Goal: Task Accomplishment & Management: Complete application form

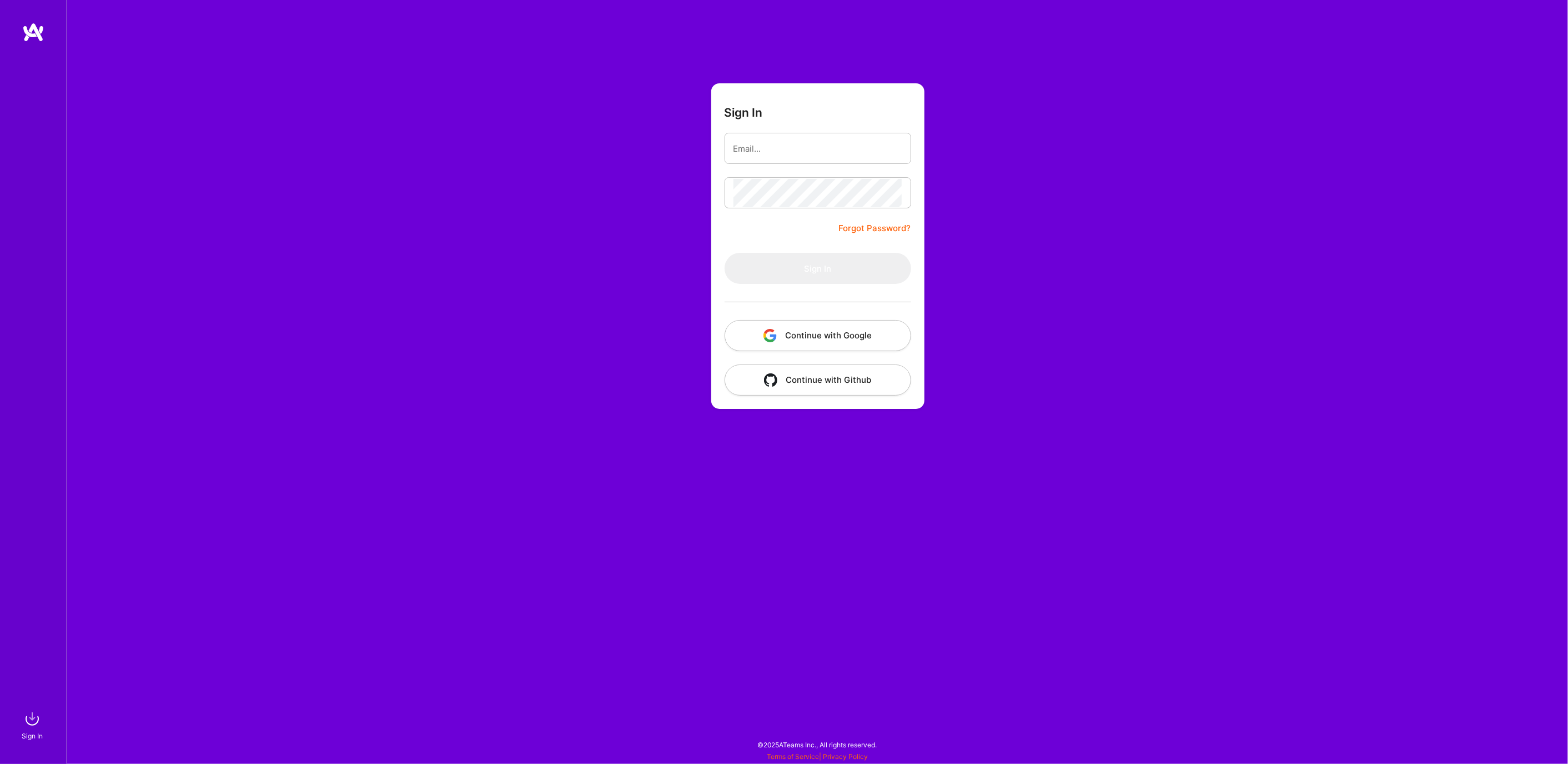
click at [790, 341] on button "Continue with Google" at bounding box center [818, 336] width 187 height 31
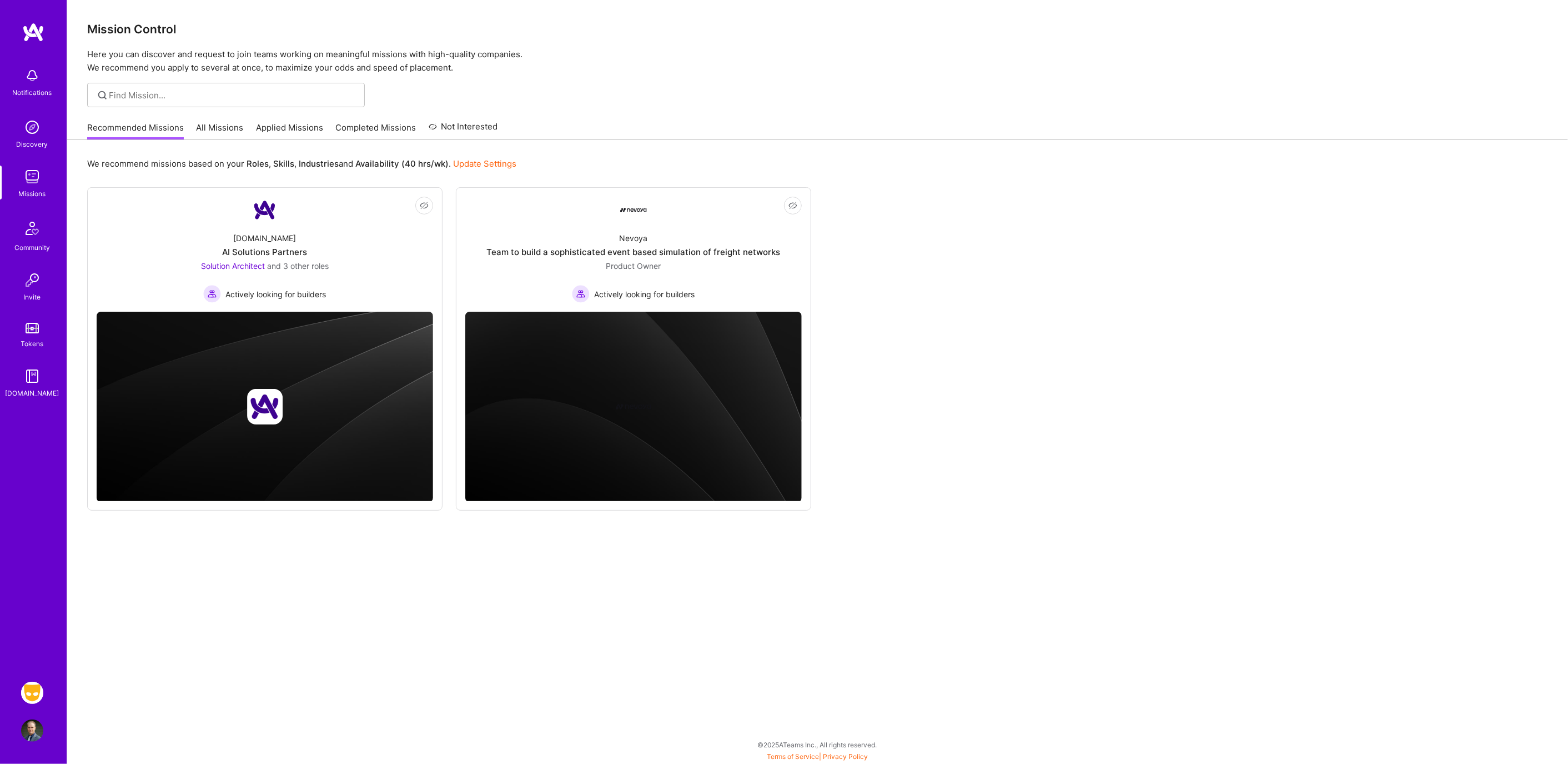
click at [34, 690] on img at bounding box center [32, 693] width 22 height 22
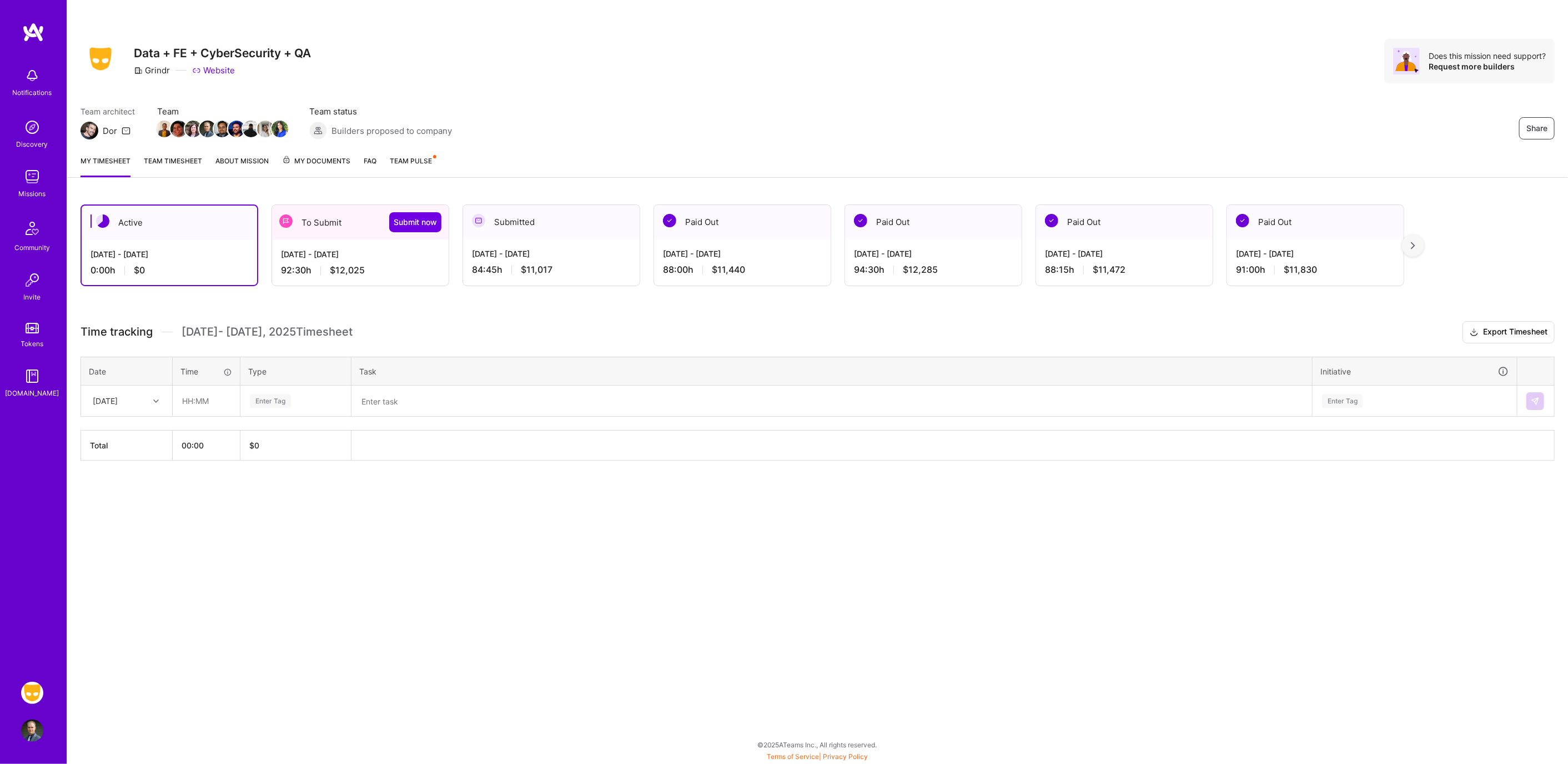
click at [334, 252] on div "[DATE] - [DATE]" at bounding box center [361, 254] width 159 height 12
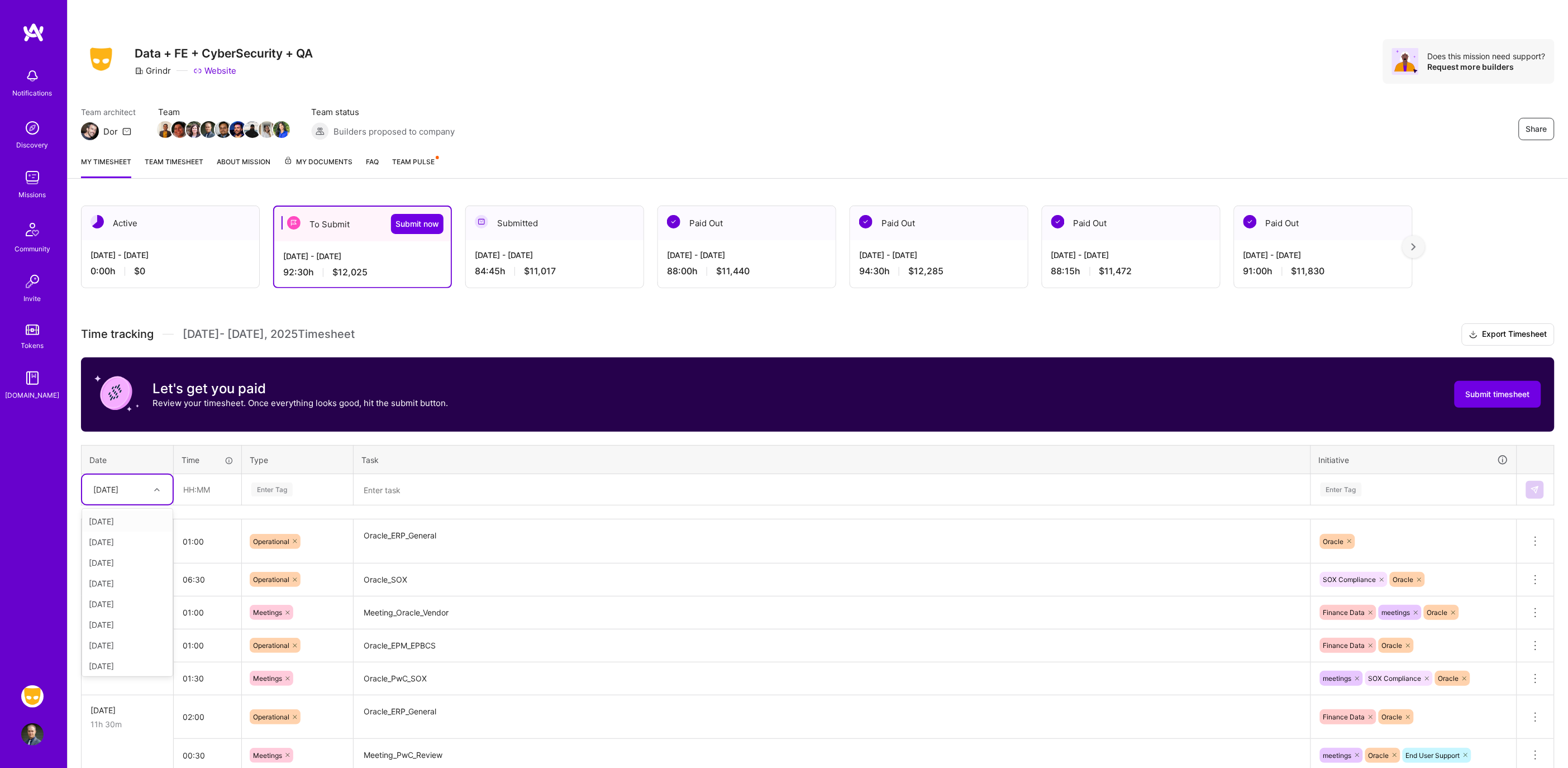
click at [157, 487] on icon at bounding box center [157, 490] width 6 height 6
click at [195, 487] on input "text" at bounding box center [207, 489] width 67 height 30
type input "04:30"
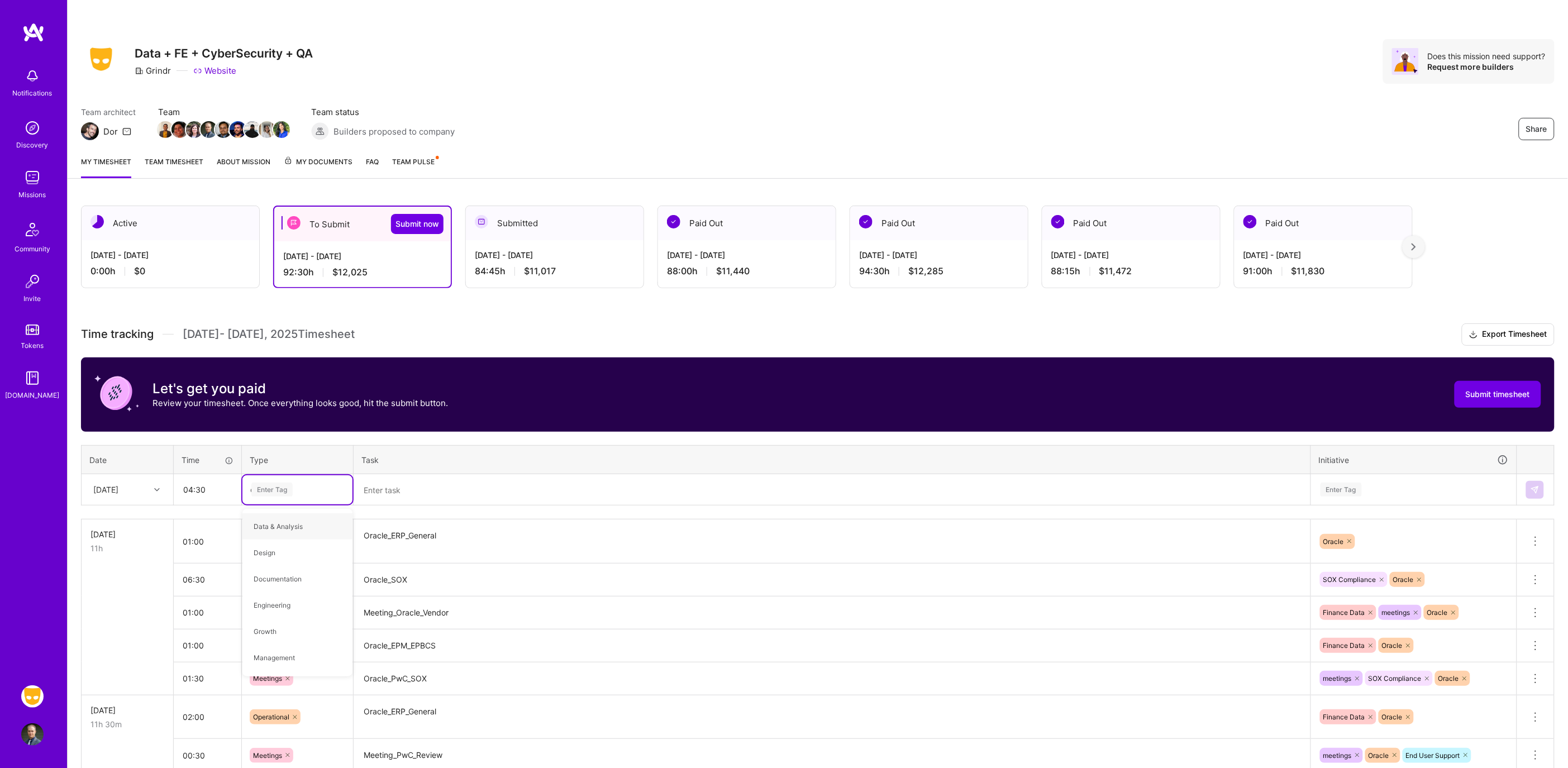
type input "op"
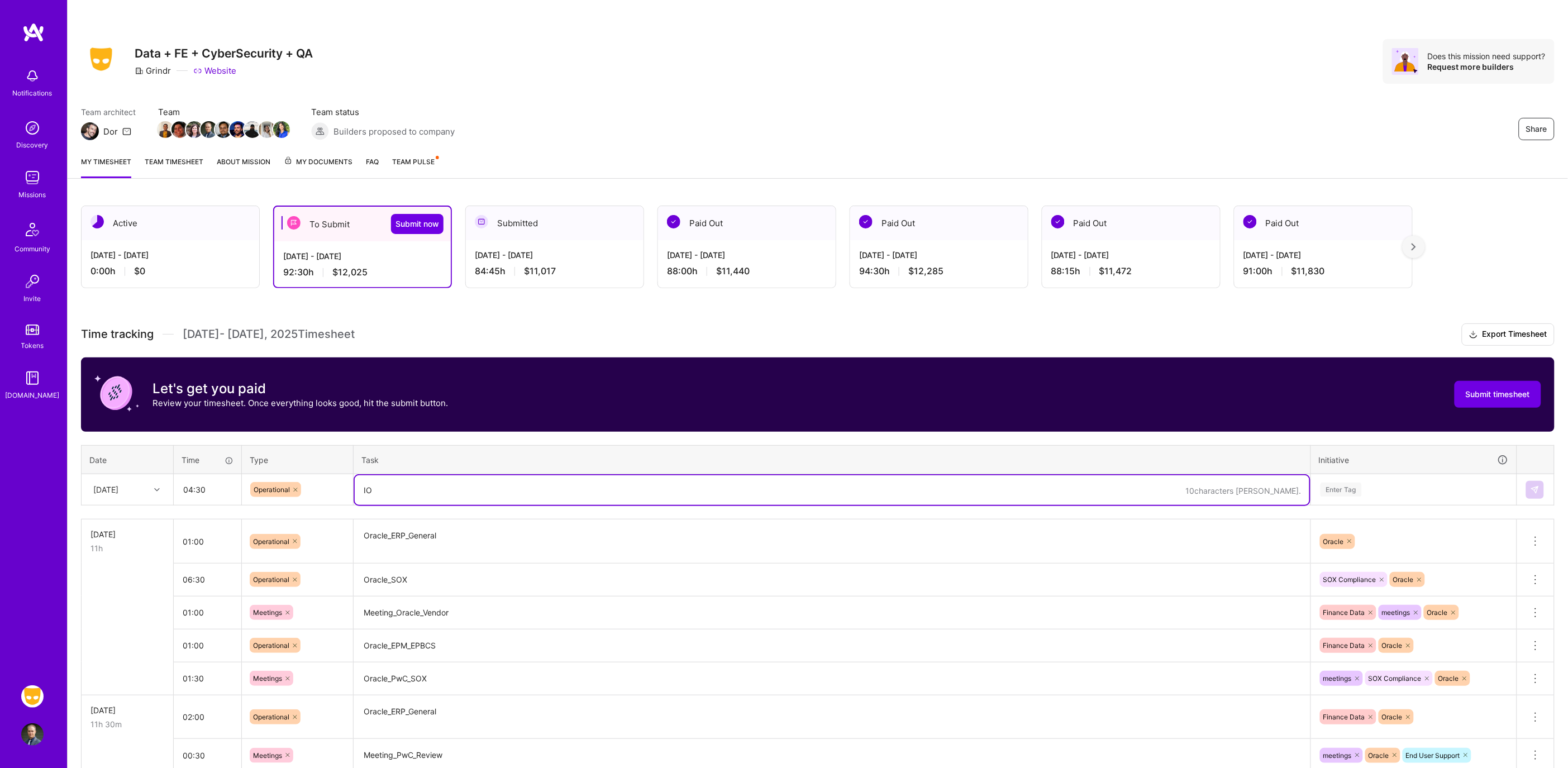
type textarea "I"
type textarea "Oracle_ERP_General"
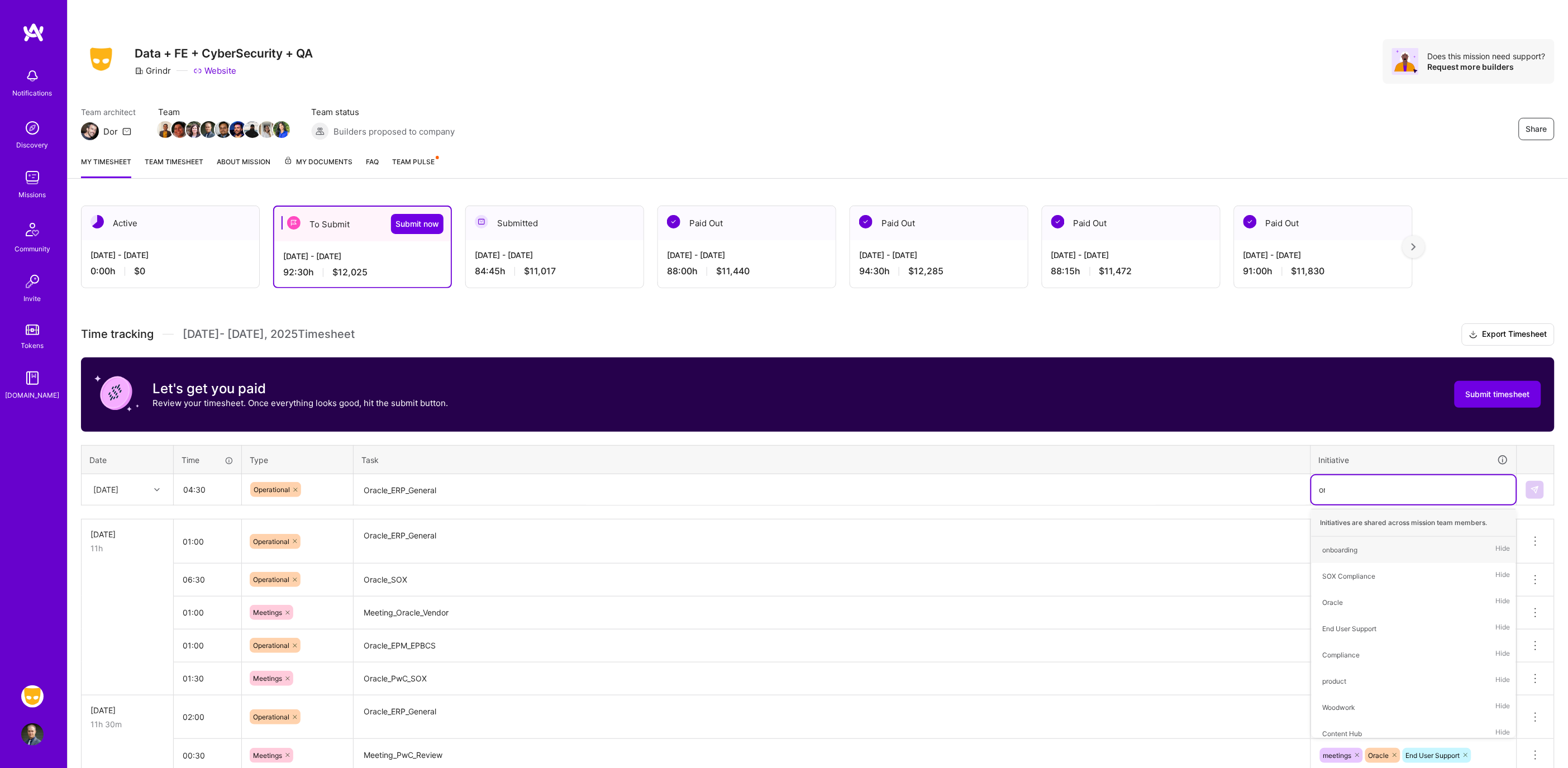
type input "orac"
type input "fina"
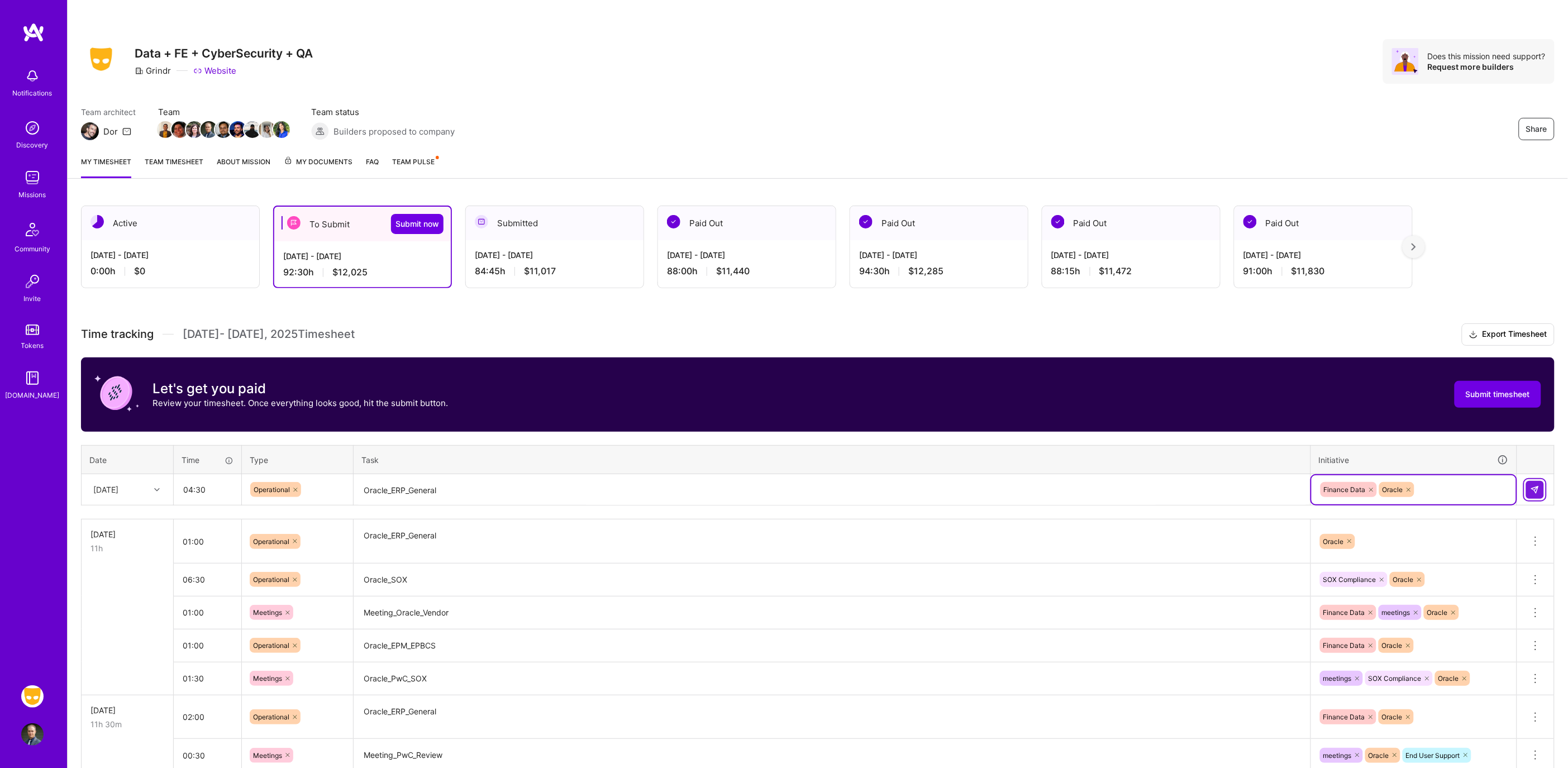
click at [1533, 488] on img at bounding box center [1535, 490] width 9 height 9
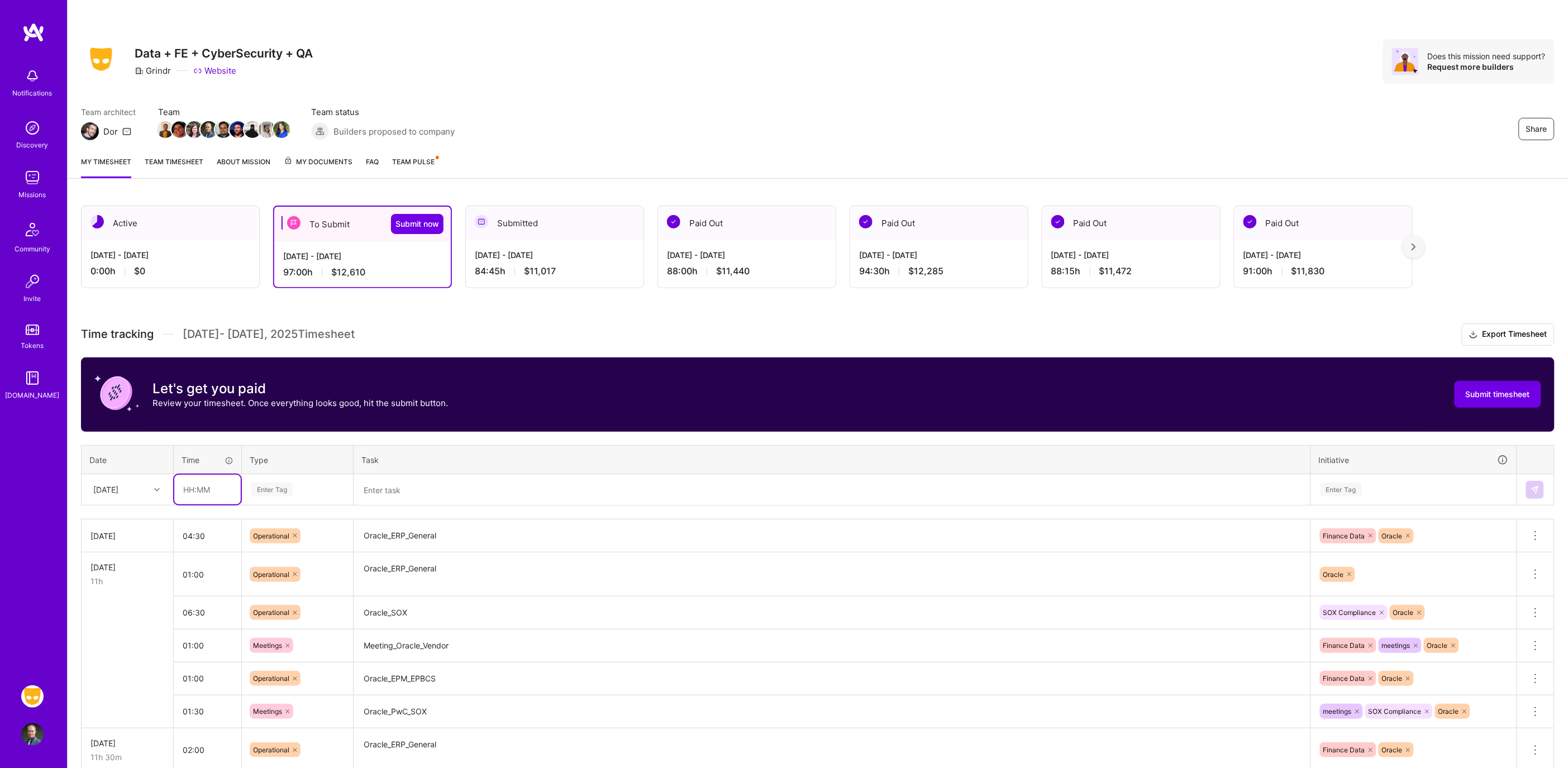
click at [187, 481] on input "text" at bounding box center [207, 489] width 67 height 30
type input "01:00"
type input "op"
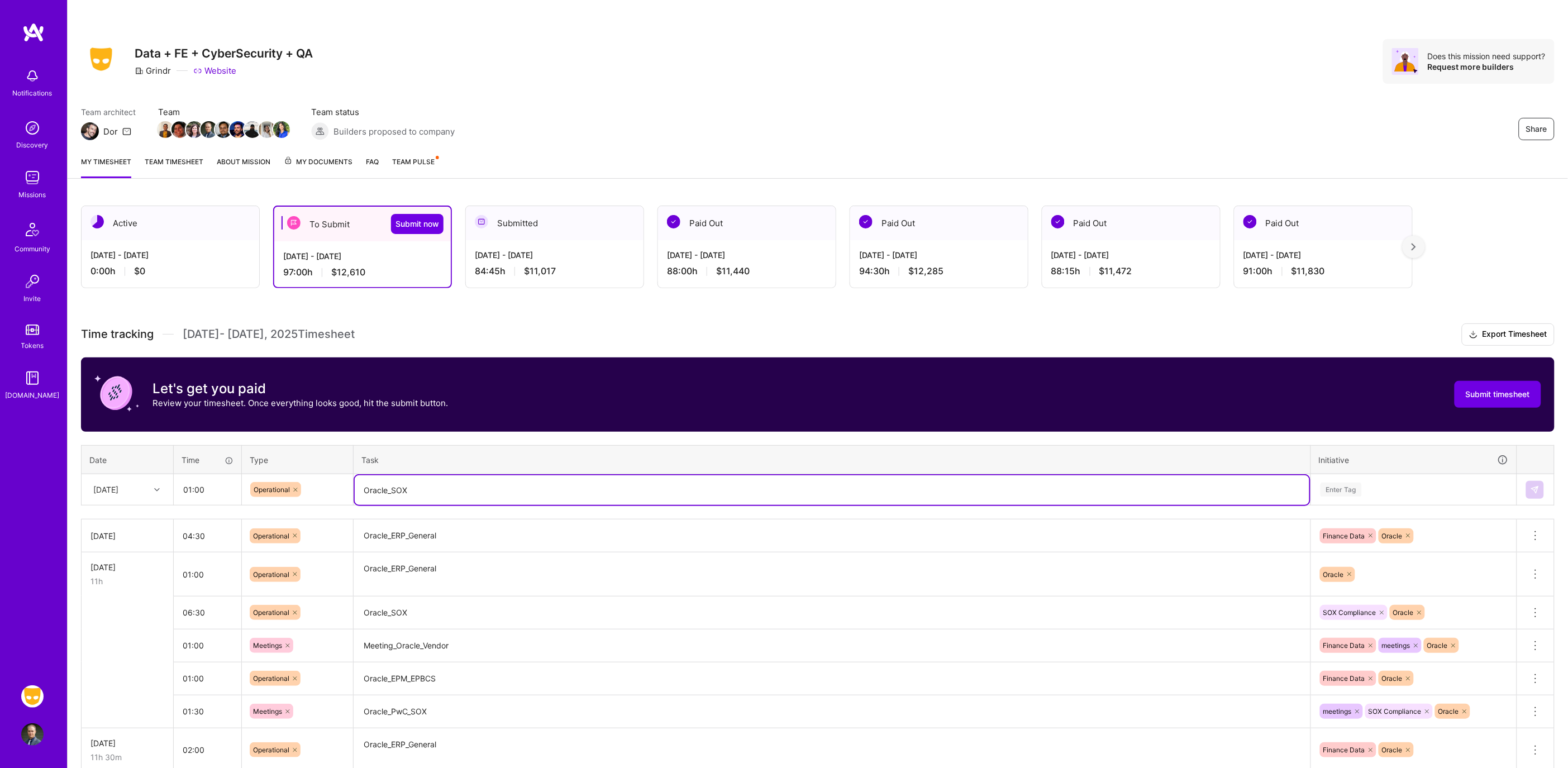
type textarea "Oracle_SOX"
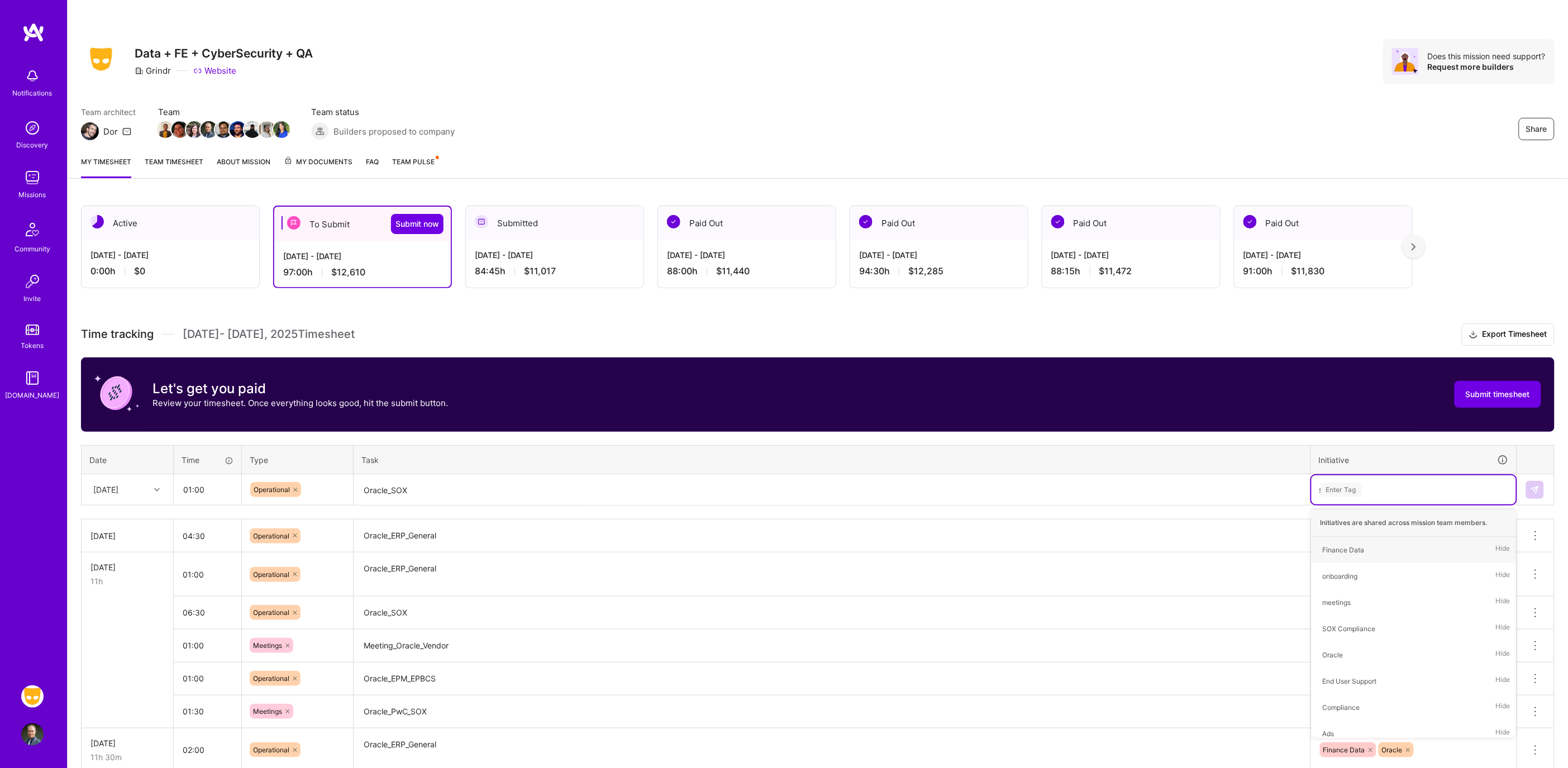
type input "sox"
type input "ora"
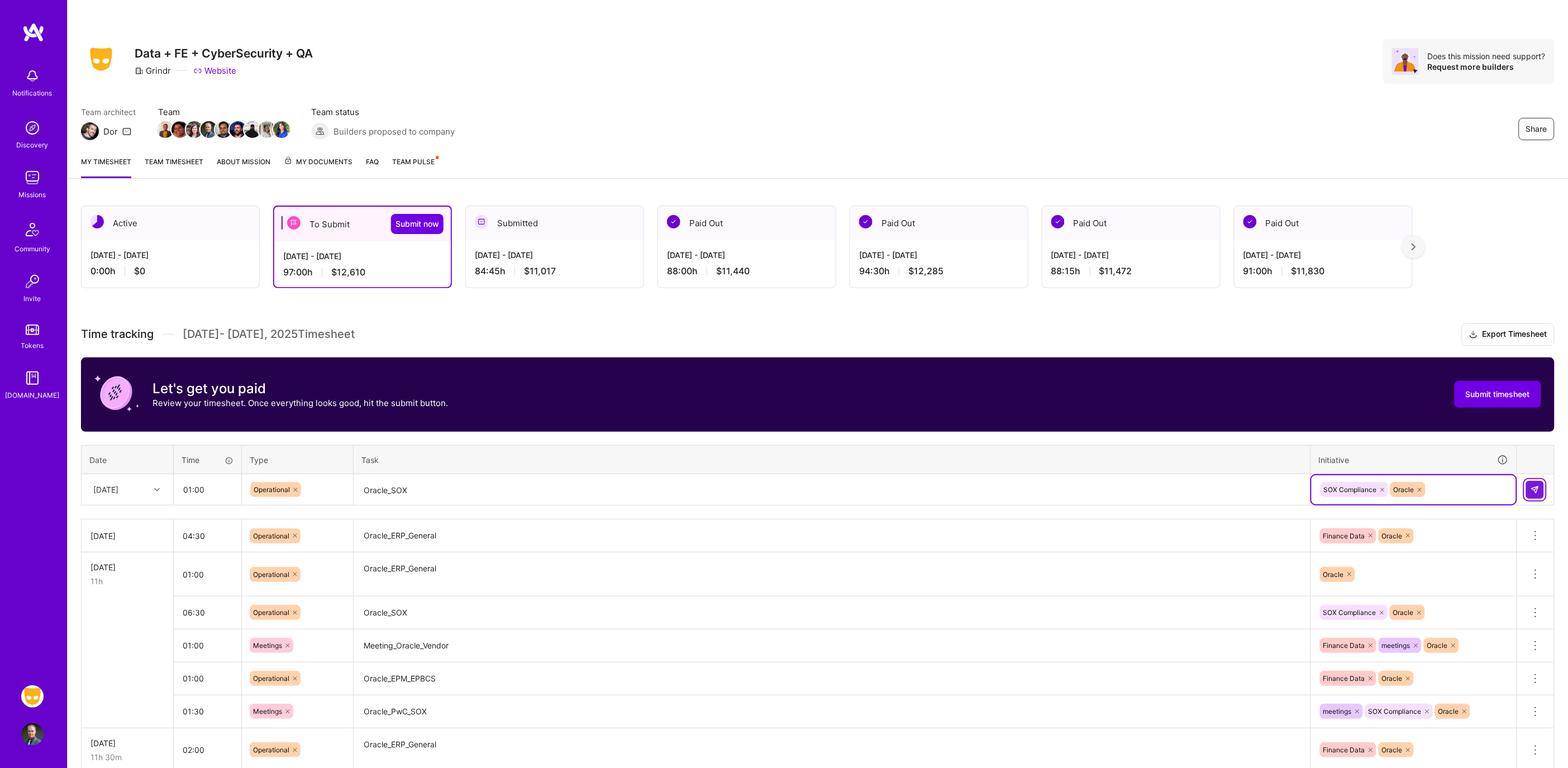
click at [1529, 483] on button at bounding box center [1535, 490] width 18 height 18
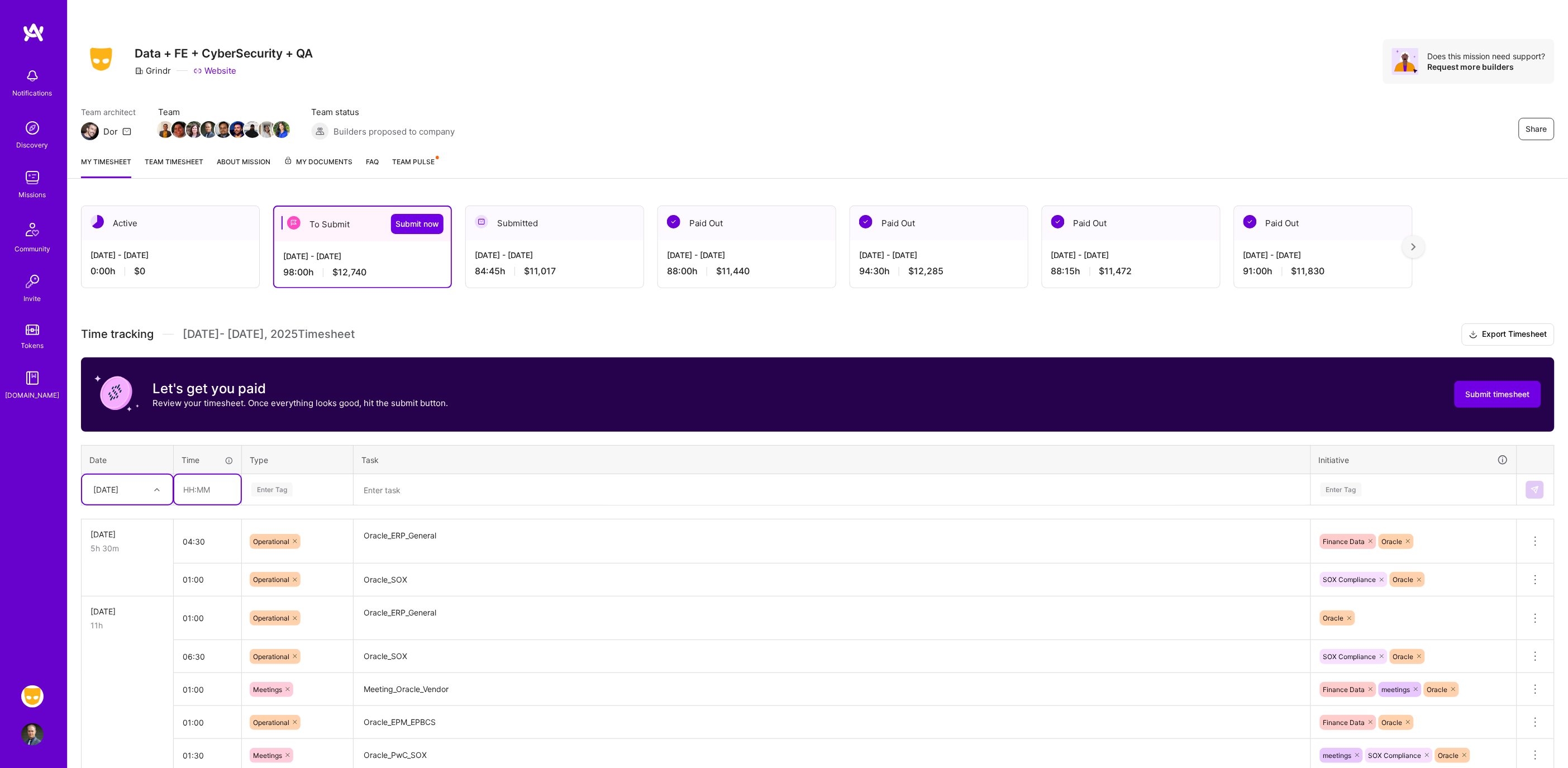
click at [188, 489] on input "text" at bounding box center [207, 489] width 67 height 30
type input "00:45"
type input "op"
type input "meet"
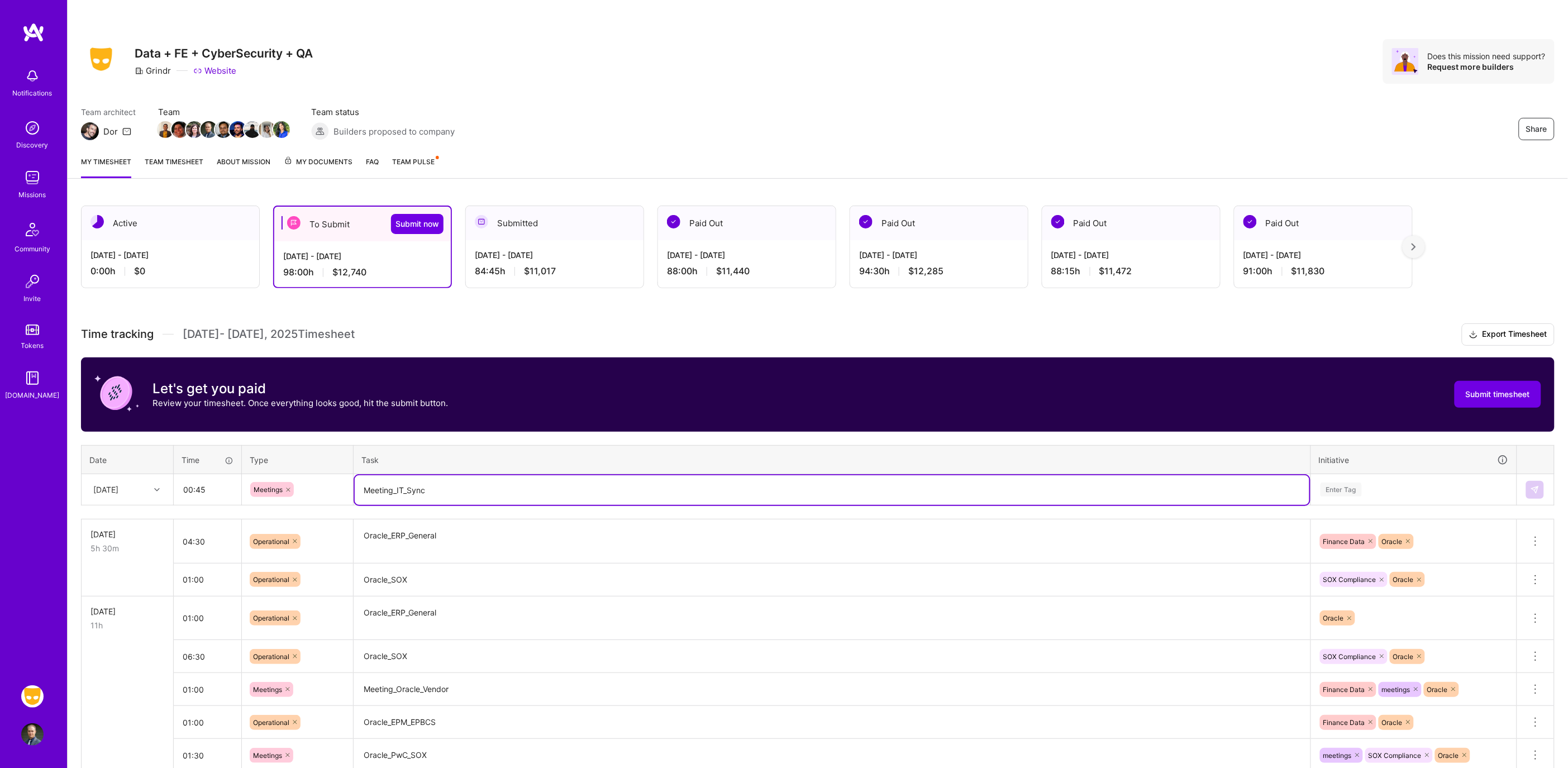
type textarea "Meeting_IT_Sync"
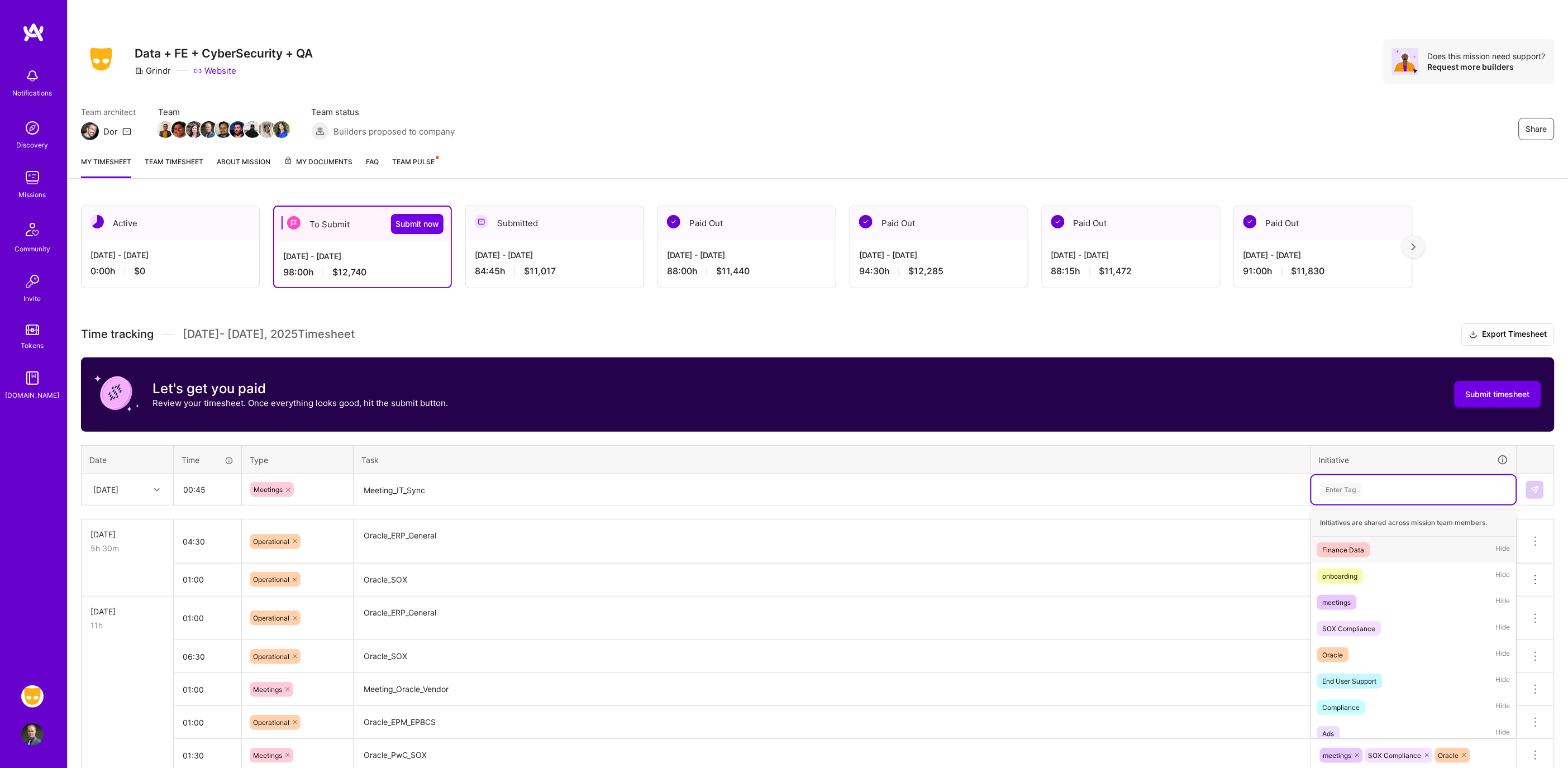
click at [1401, 499] on div "Enter Tag" at bounding box center [1414, 489] width 204 height 29
type input "mee"
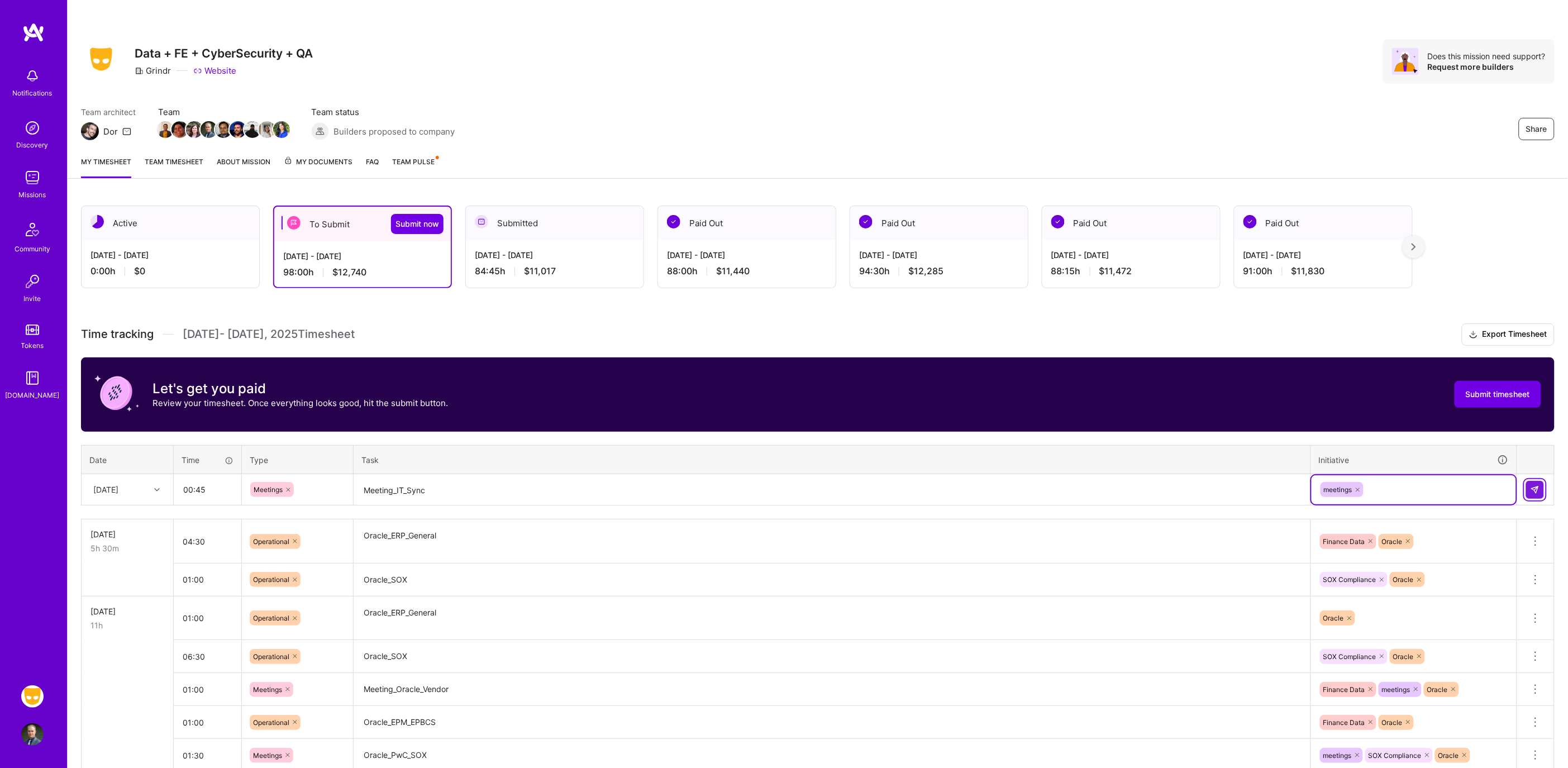
click at [1532, 488] on img at bounding box center [1535, 490] width 9 height 9
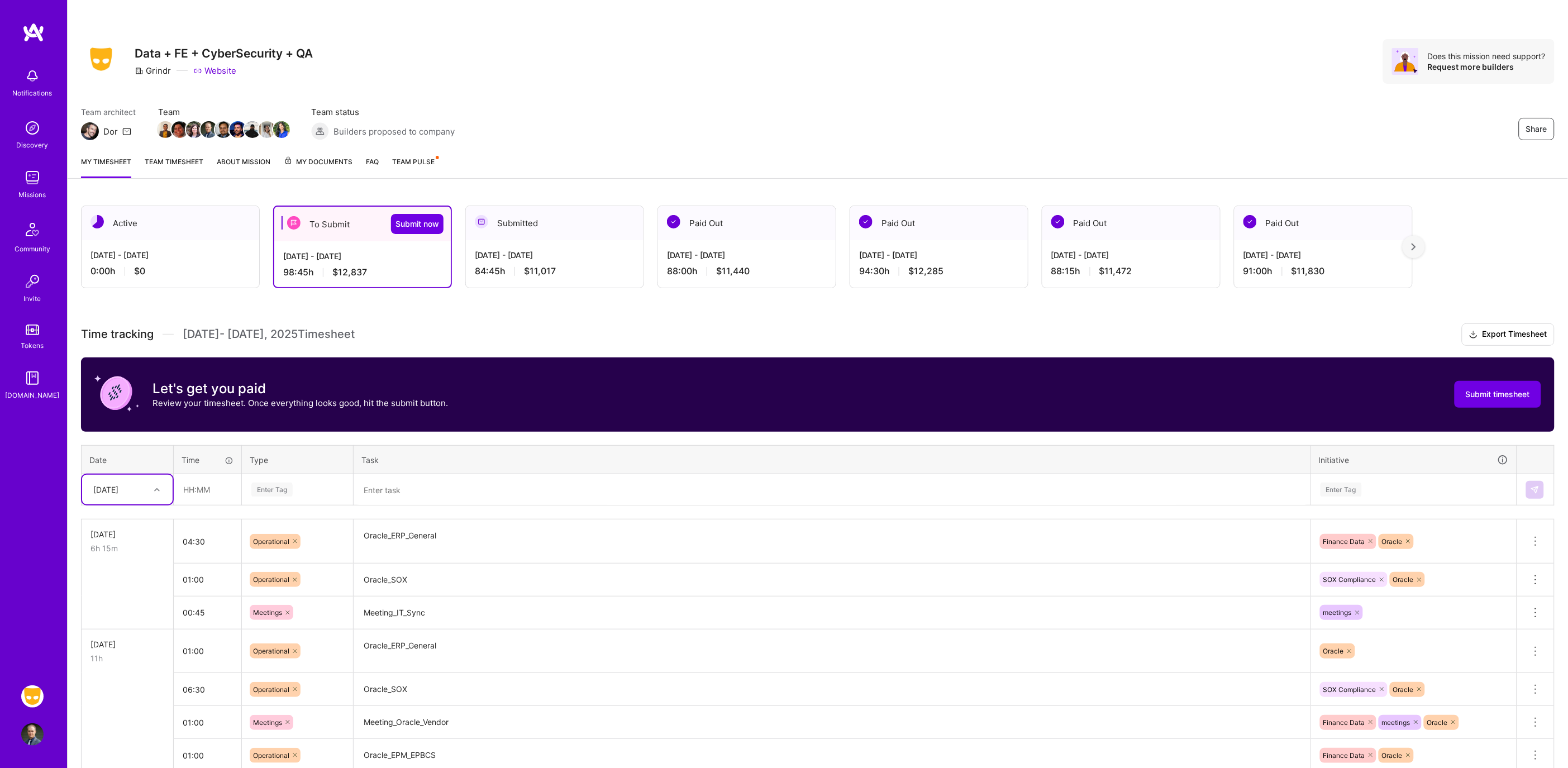
click at [188, 502] on td at bounding box center [208, 490] width 68 height 31
click at [202, 485] on input "text" at bounding box center [207, 489] width 67 height 30
type input "01:15"
type input "meet"
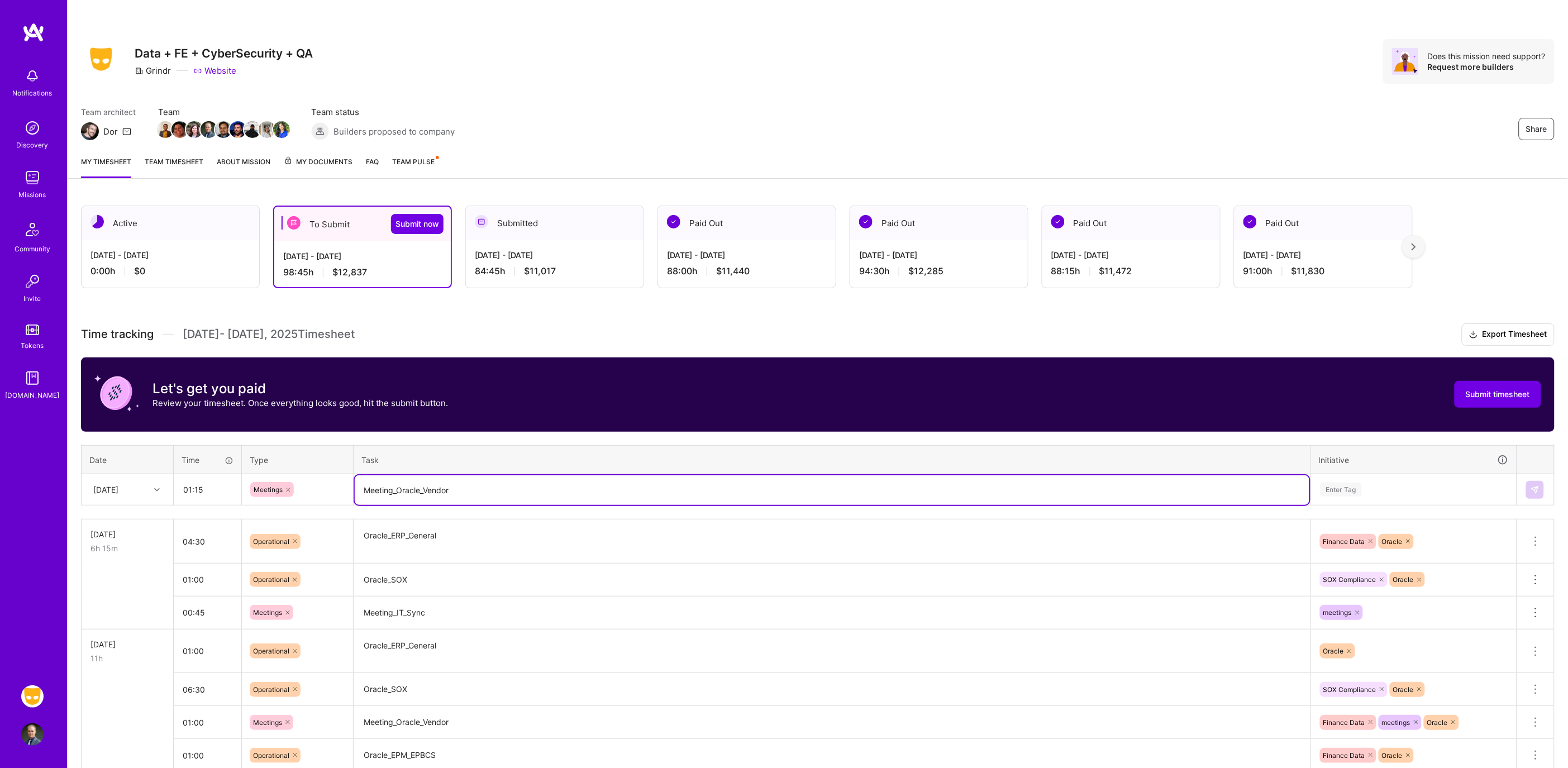
type textarea "Meeting_Oracle_Vendor"
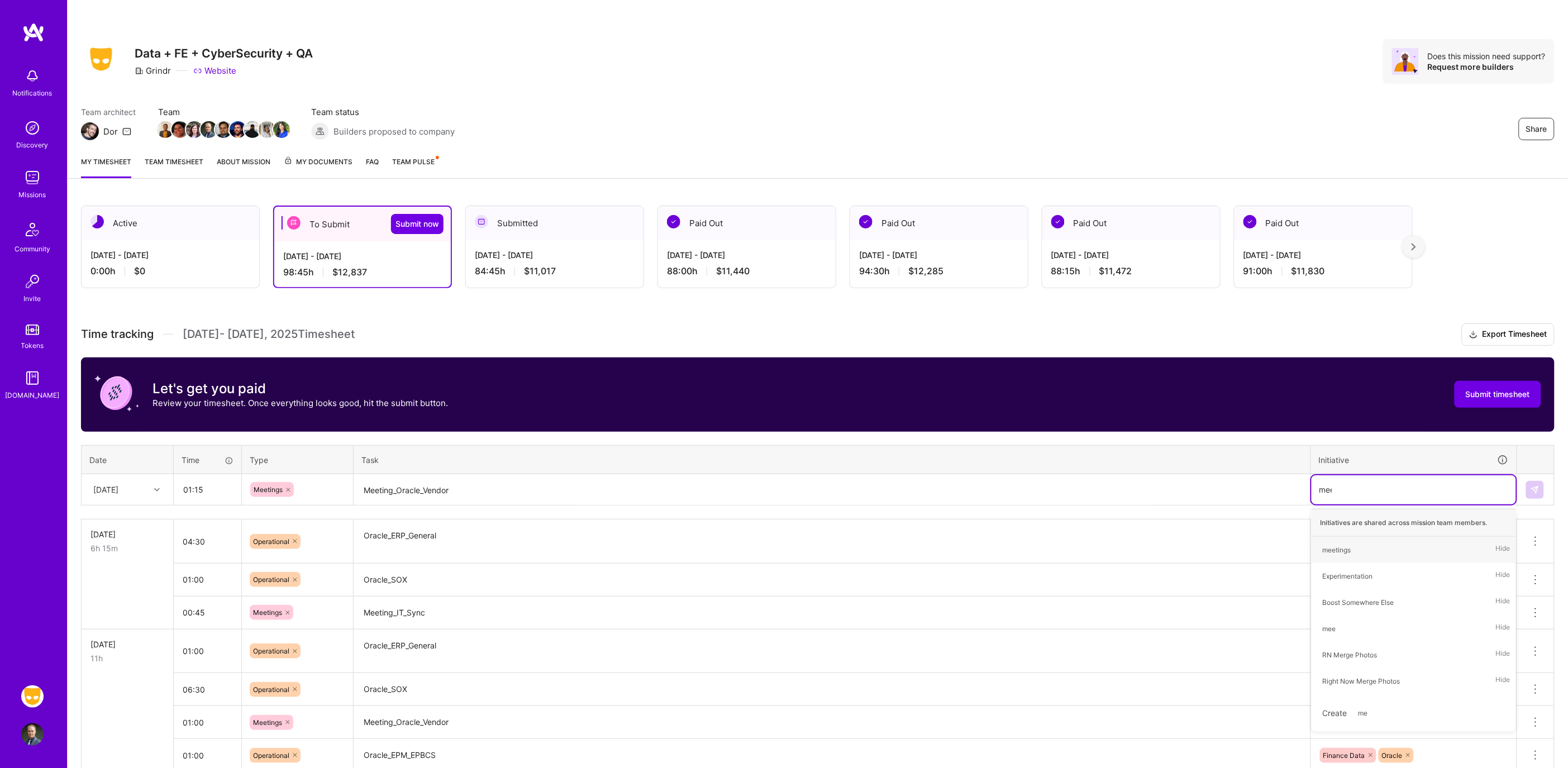
type input "meet"
type input "ora"
type input "end"
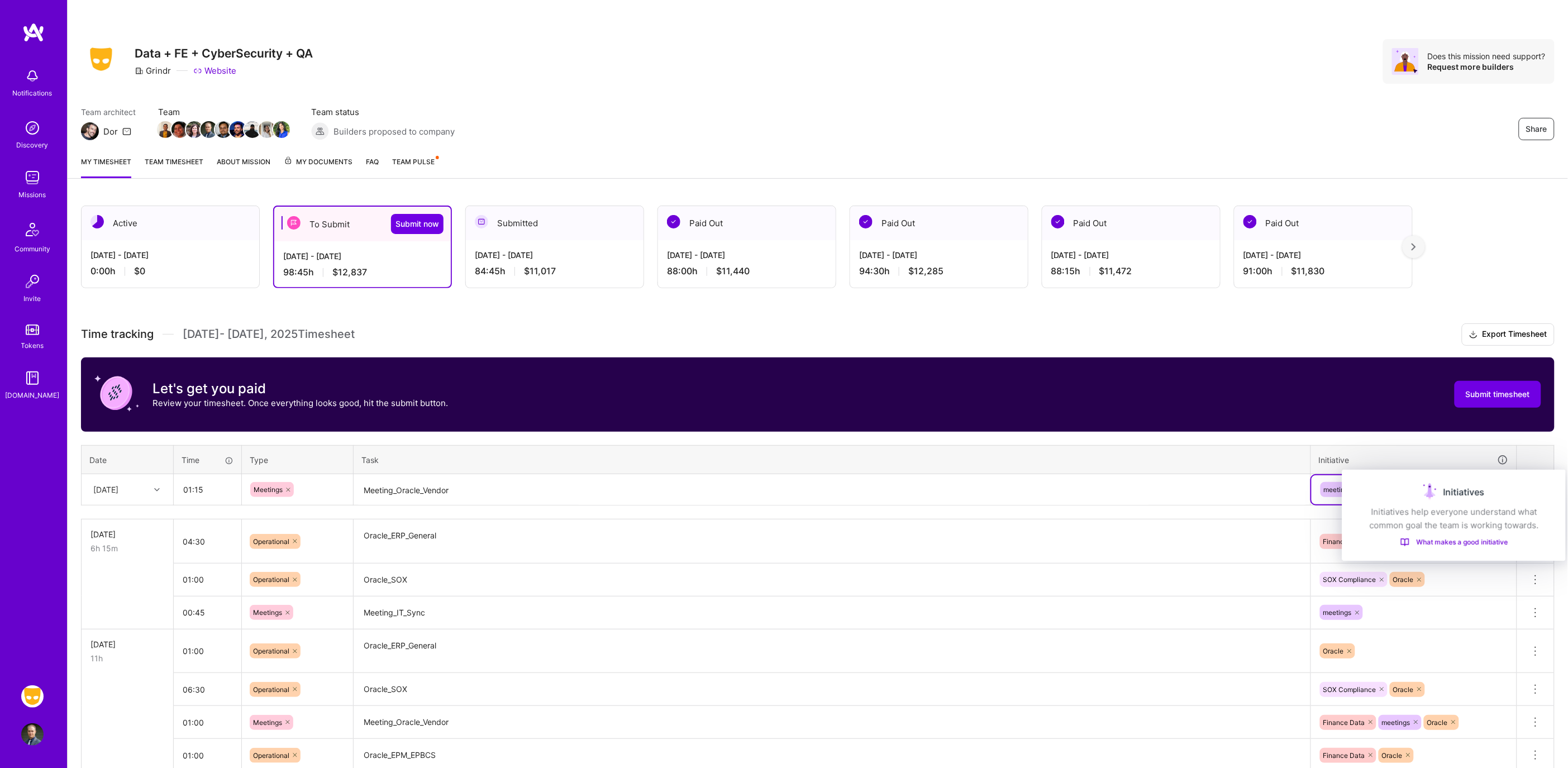
click at [1532, 492] on div "Initiatives" at bounding box center [1454, 492] width 197 height 18
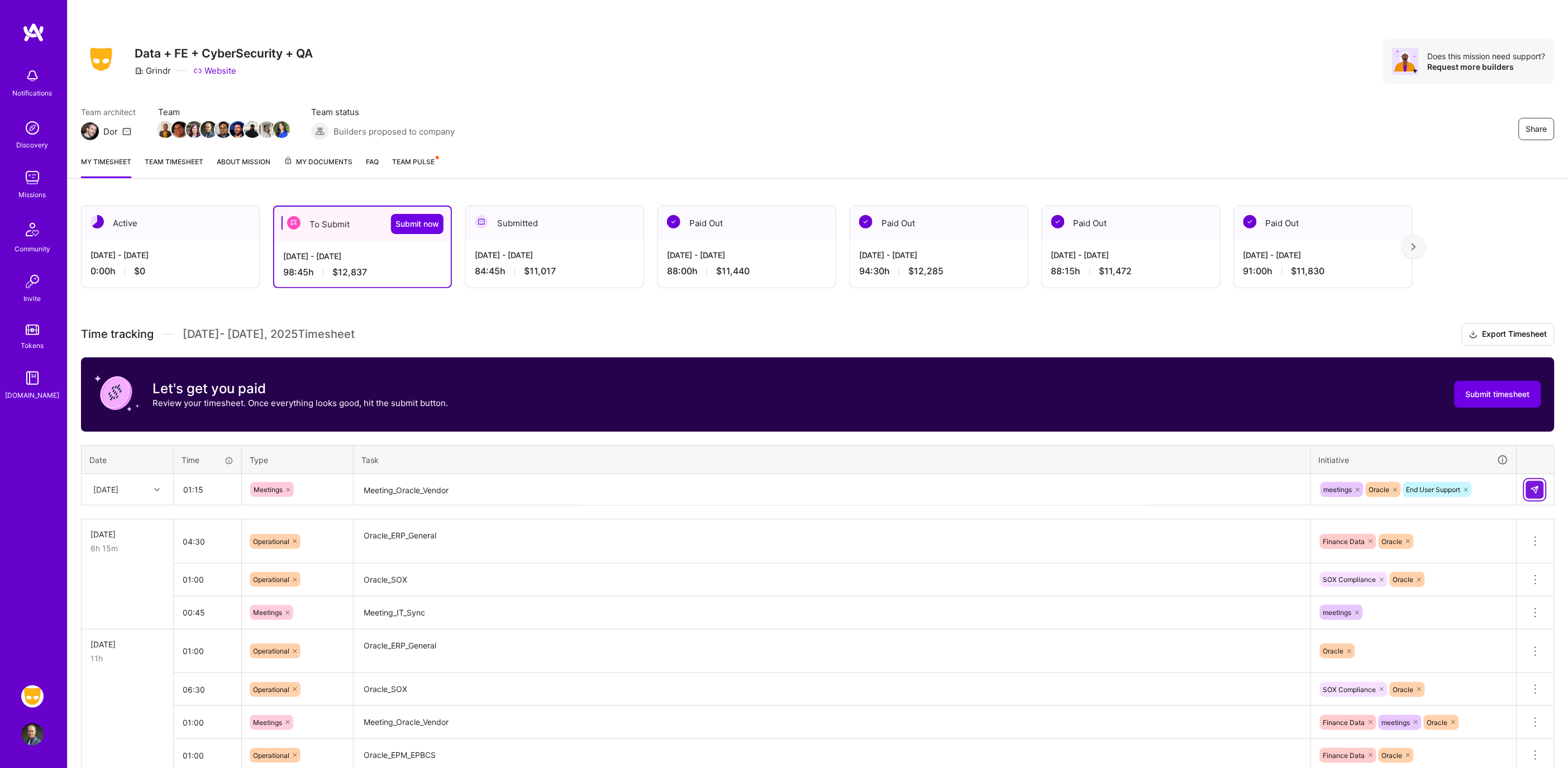
click at [1540, 488] on button at bounding box center [1535, 490] width 18 height 18
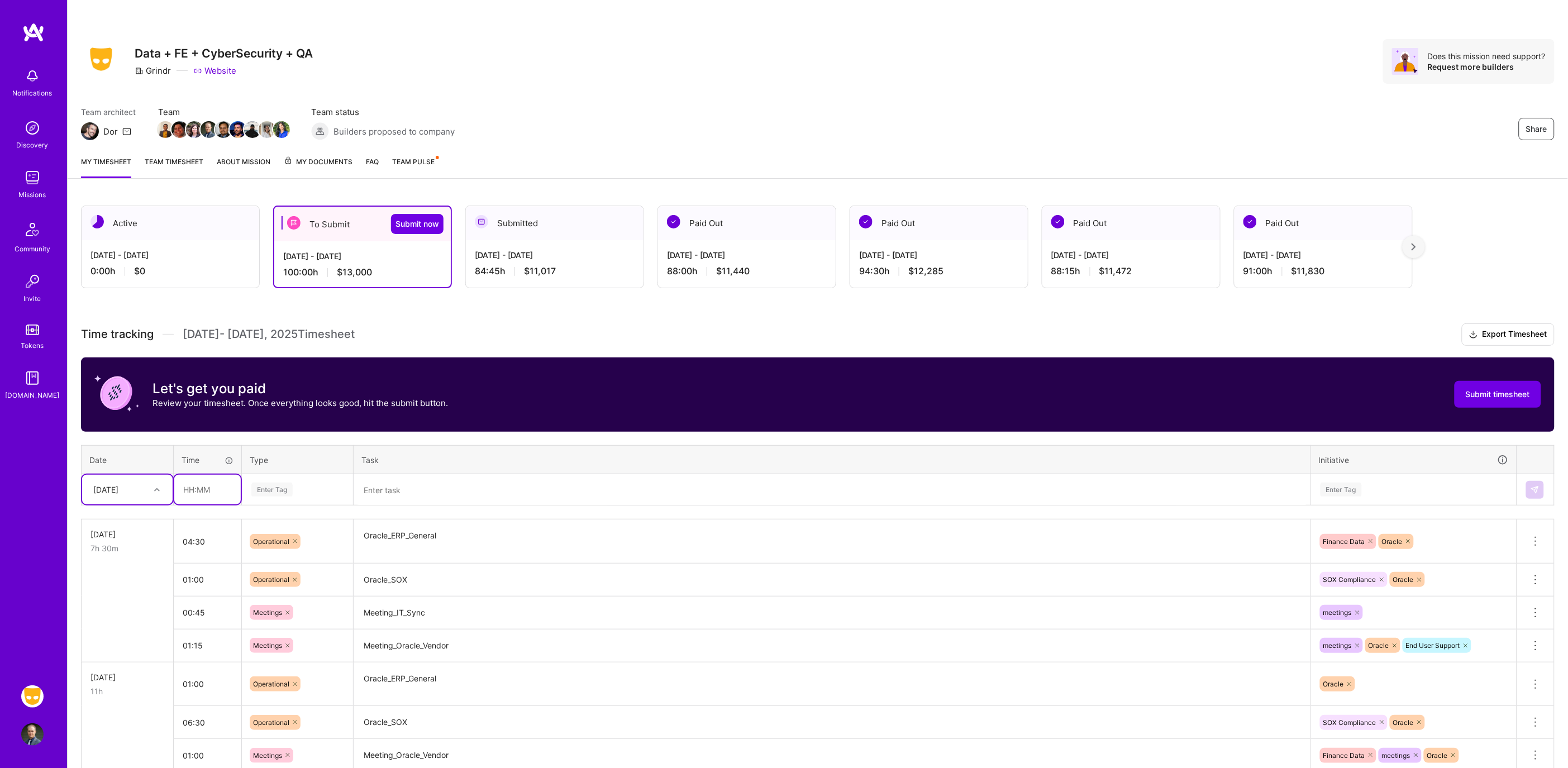
click at [192, 474] on input "text" at bounding box center [207, 489] width 67 height 30
type input "00:30"
type input "mee"
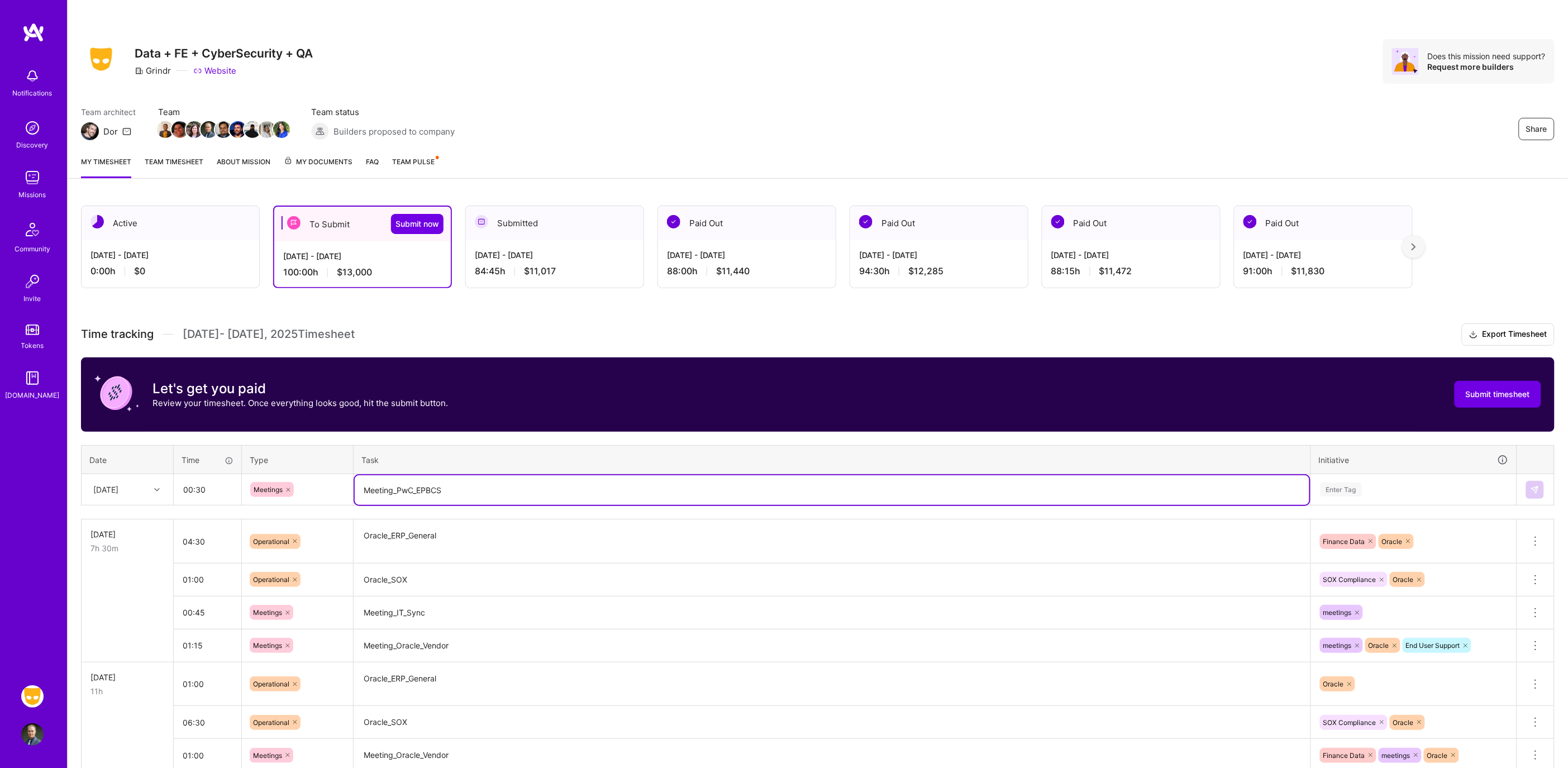
type textarea "Meeting_PwC_EPBCS"
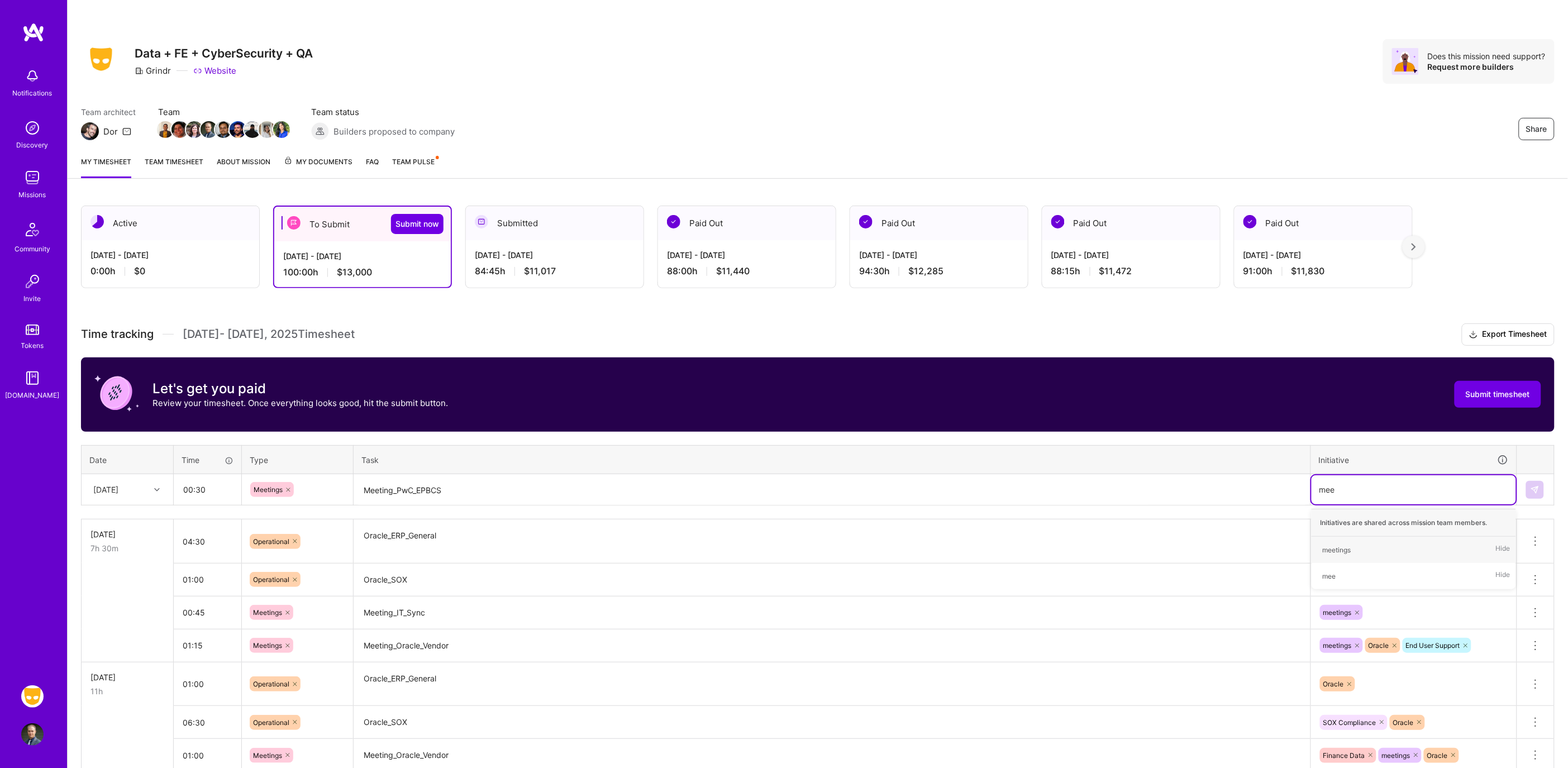
type input "meet"
type input "end"
type input "ora"
type input "e"
type input "fina"
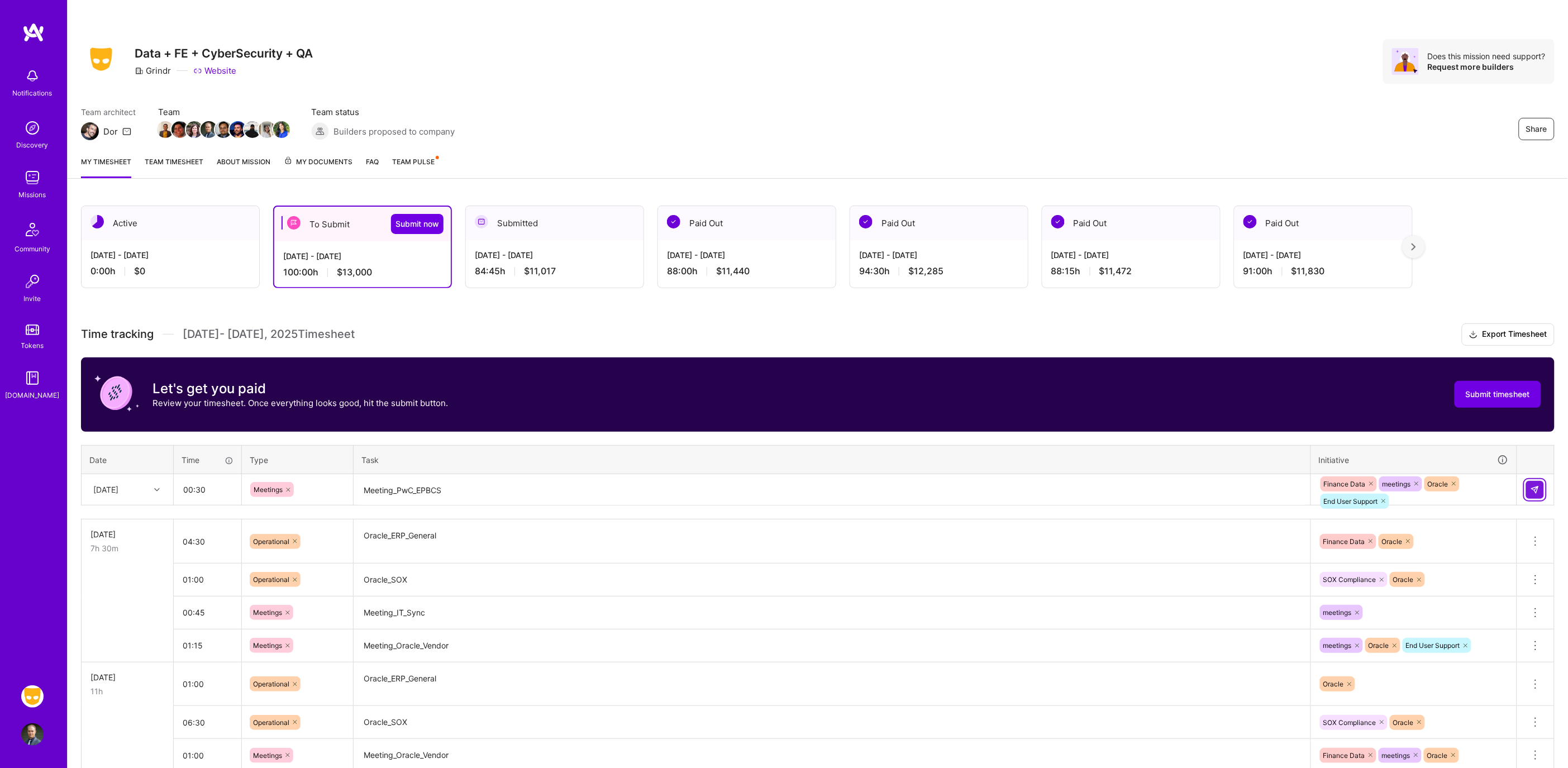
click at [1537, 485] on img at bounding box center [1535, 490] width 9 height 9
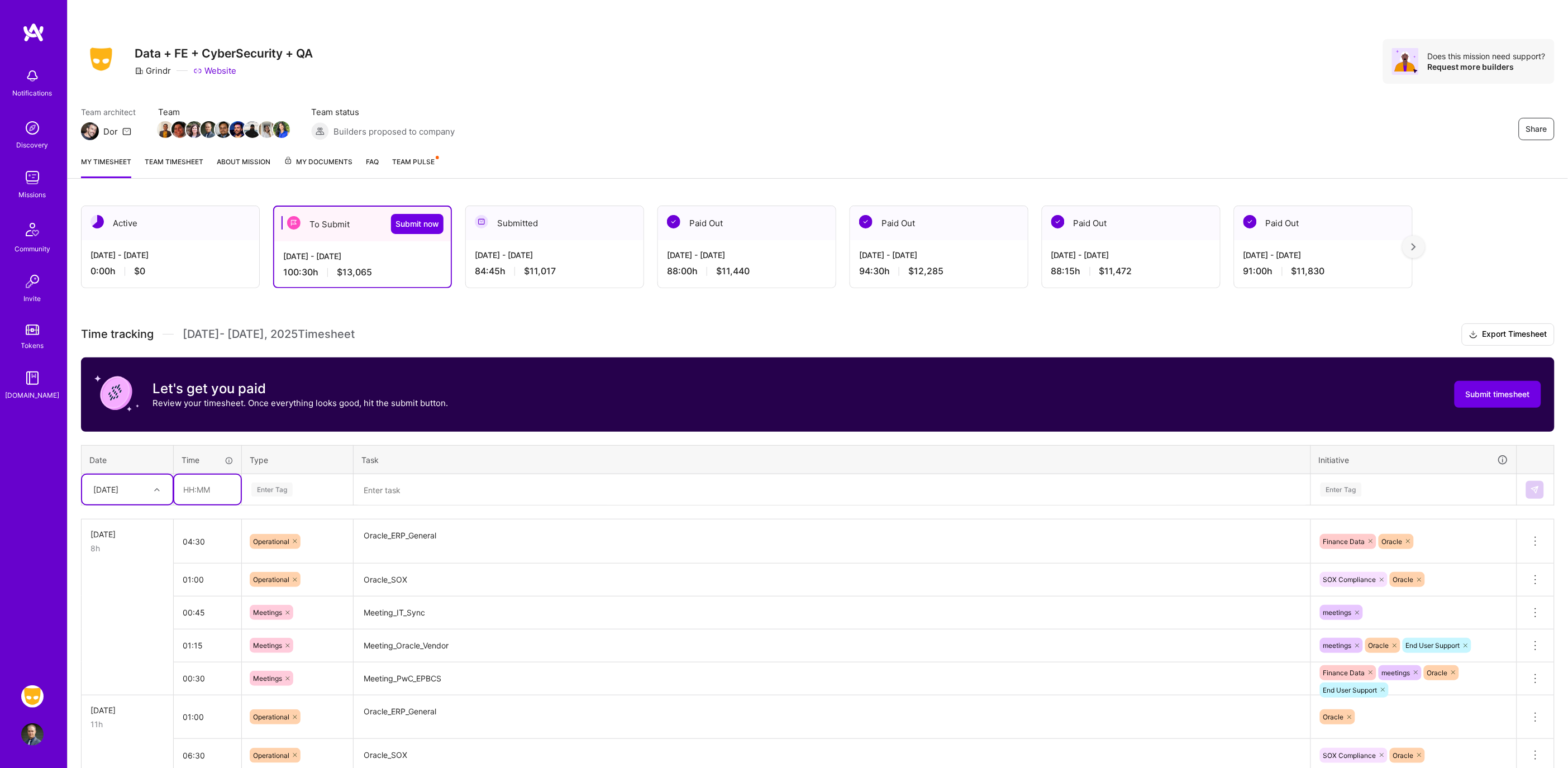
click at [209, 485] on input "text" at bounding box center [207, 489] width 67 height 30
type input "00:30"
type input "meet"
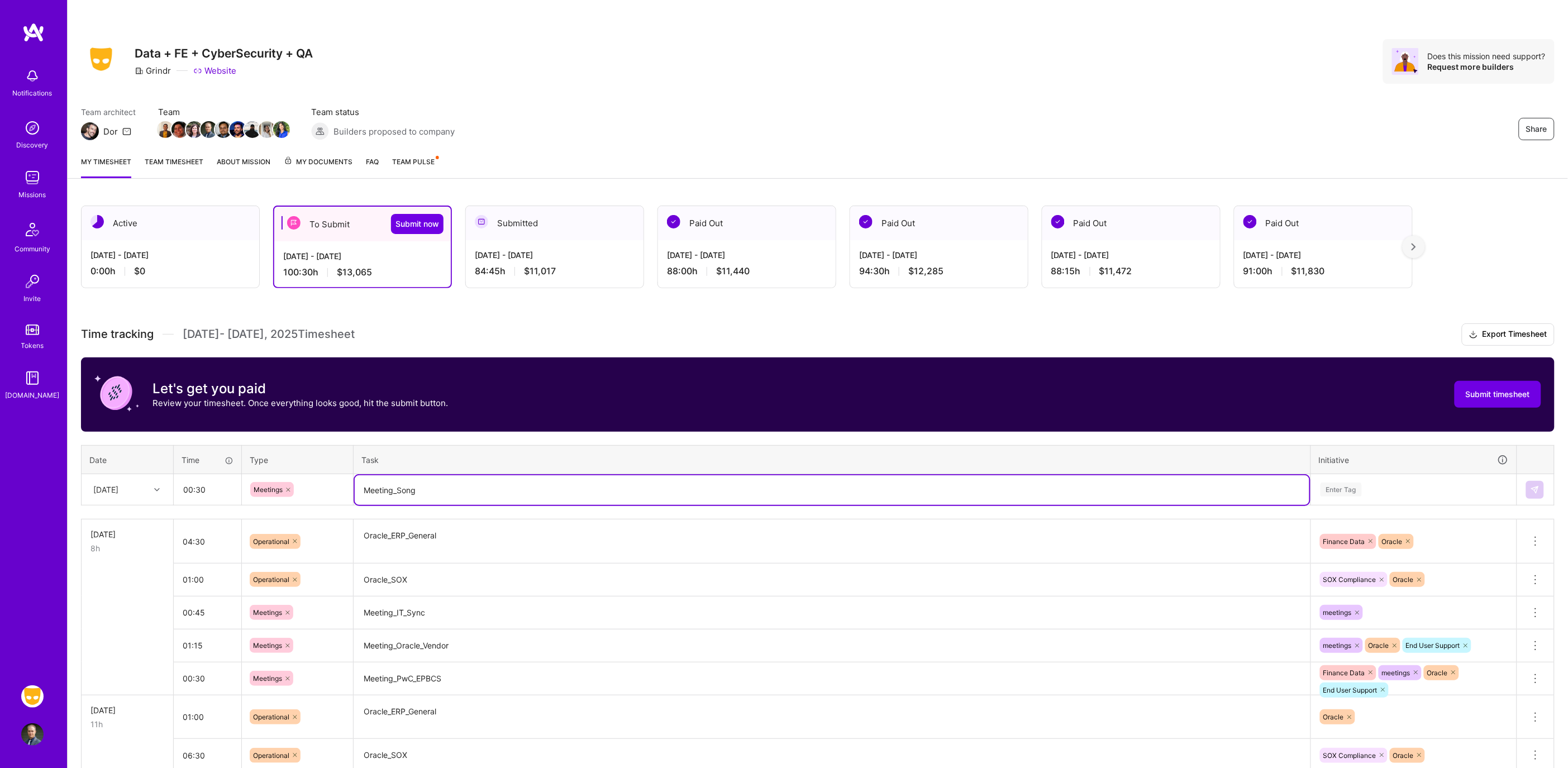
type textarea "Meeting_Song"
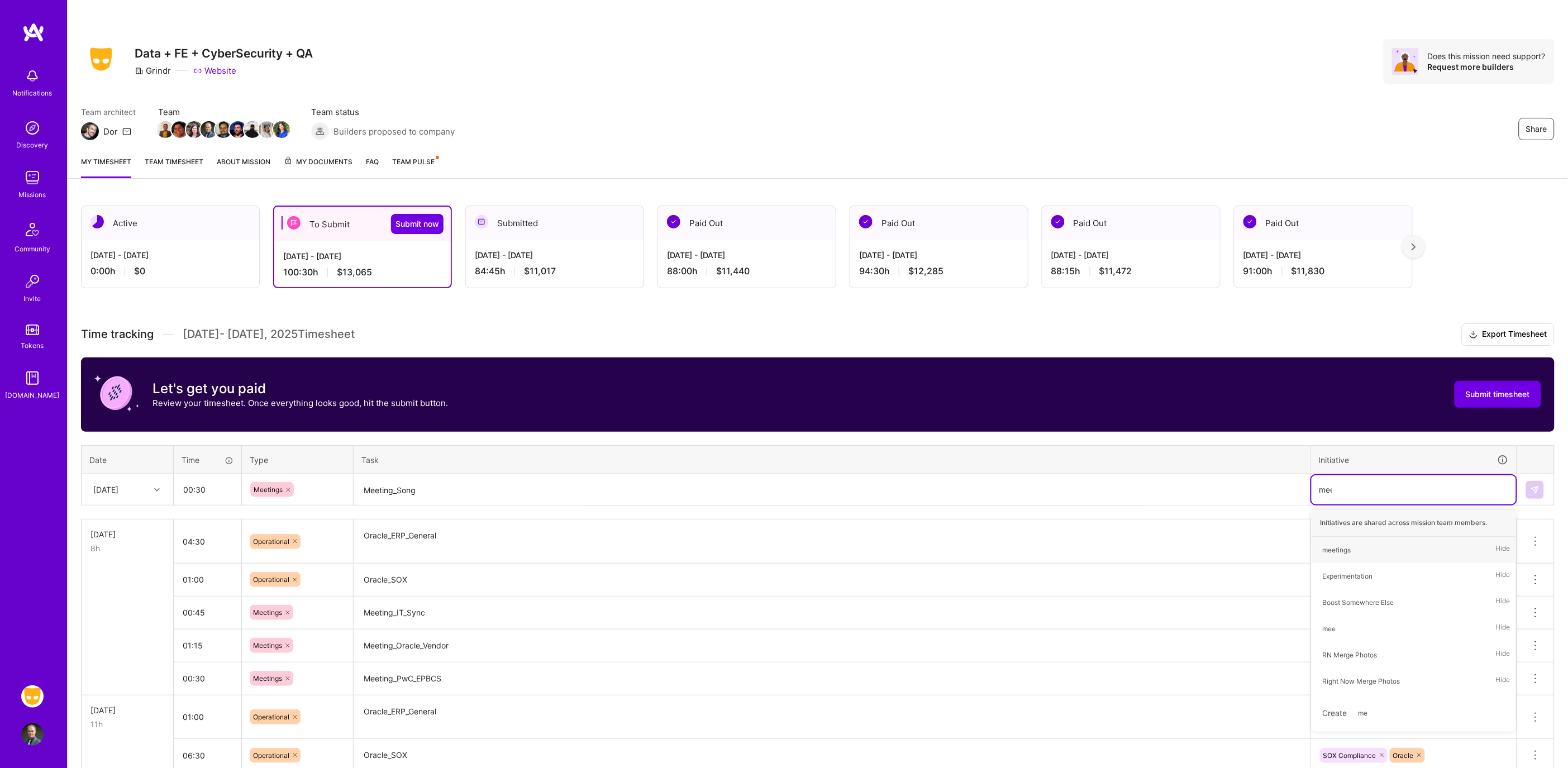
type input "meet"
type input "ora"
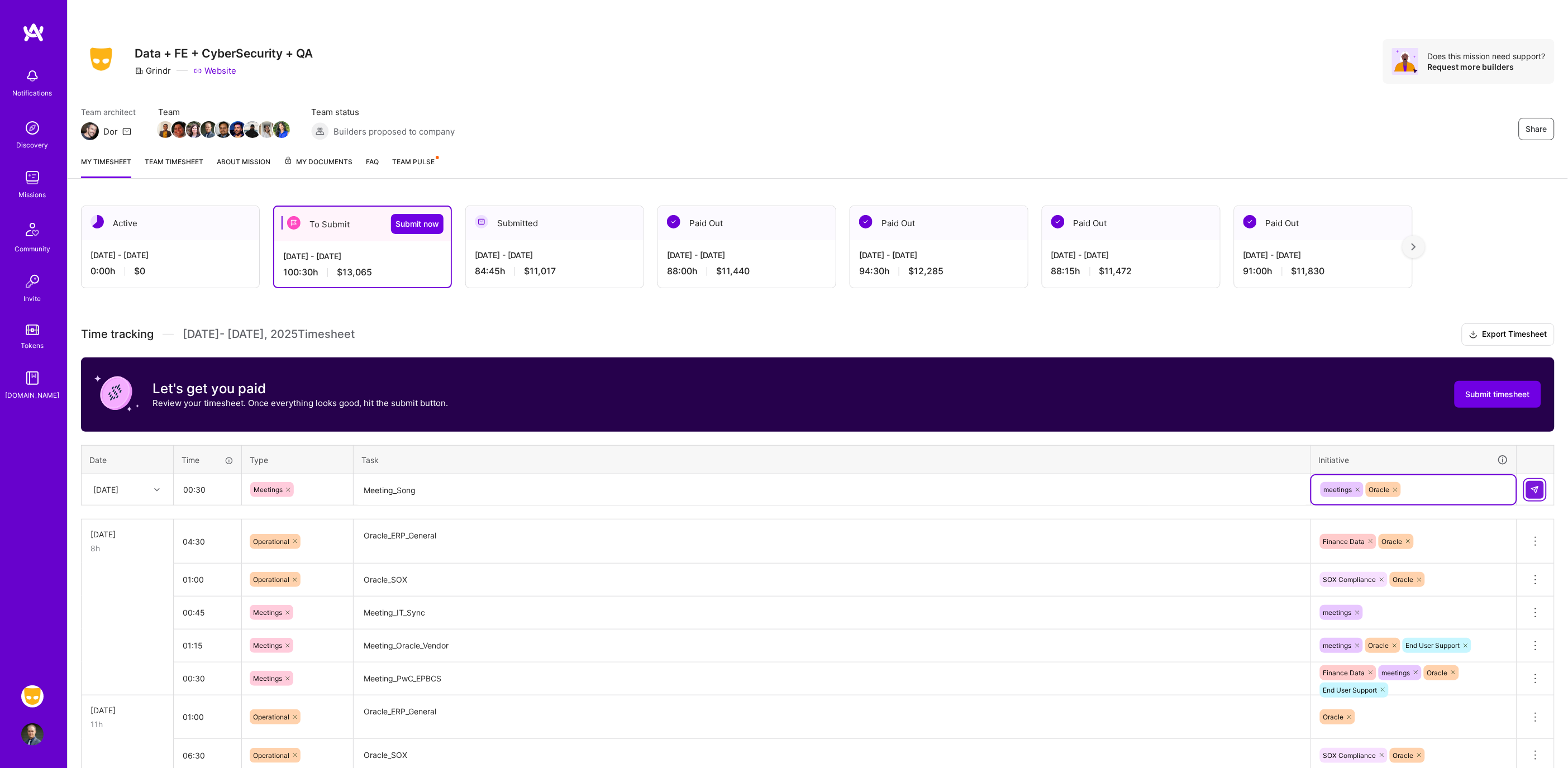
click at [1532, 485] on img at bounding box center [1535, 490] width 9 height 9
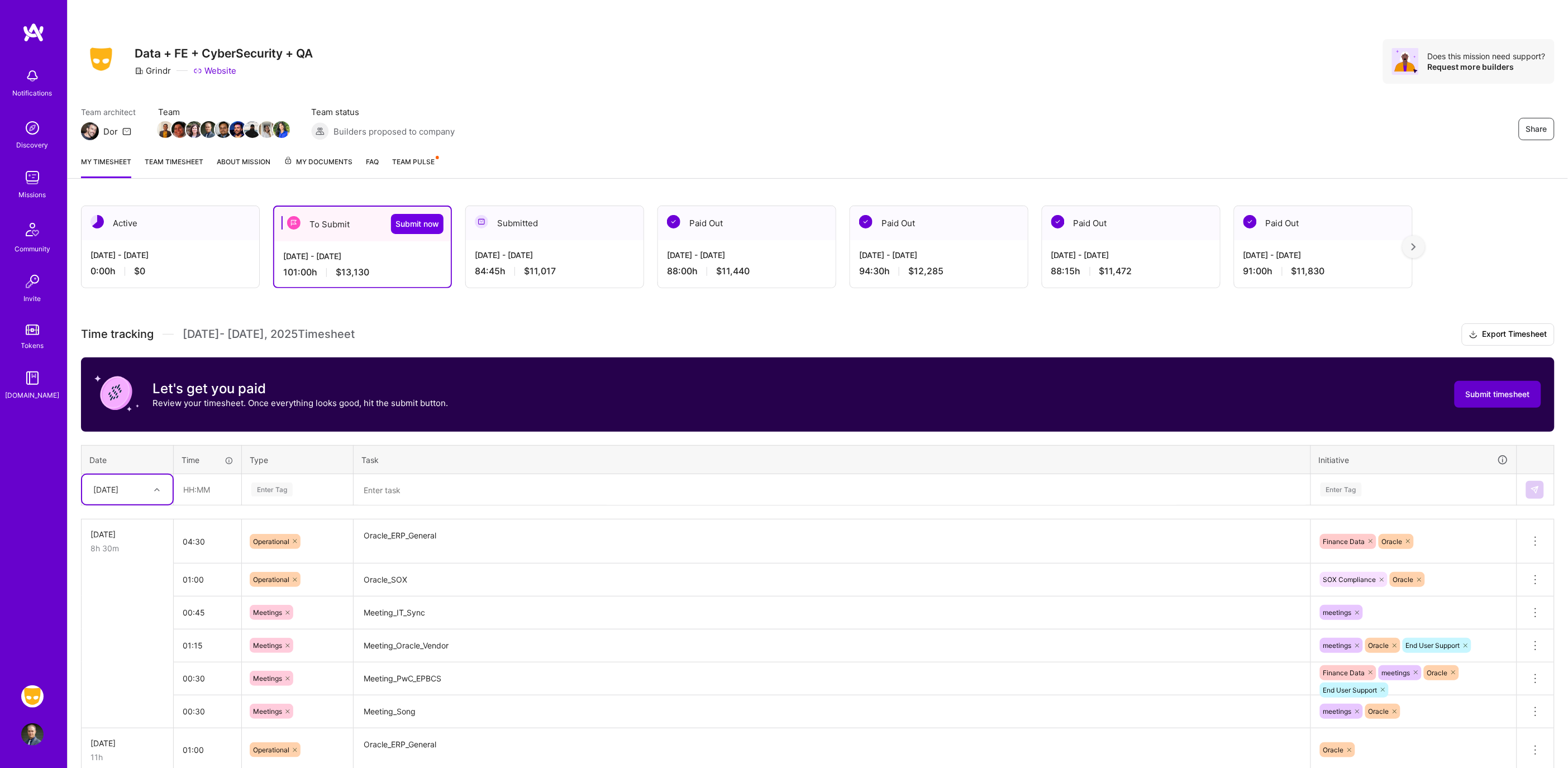
click at [1484, 397] on span "Submit timesheet" at bounding box center [1498, 394] width 64 height 11
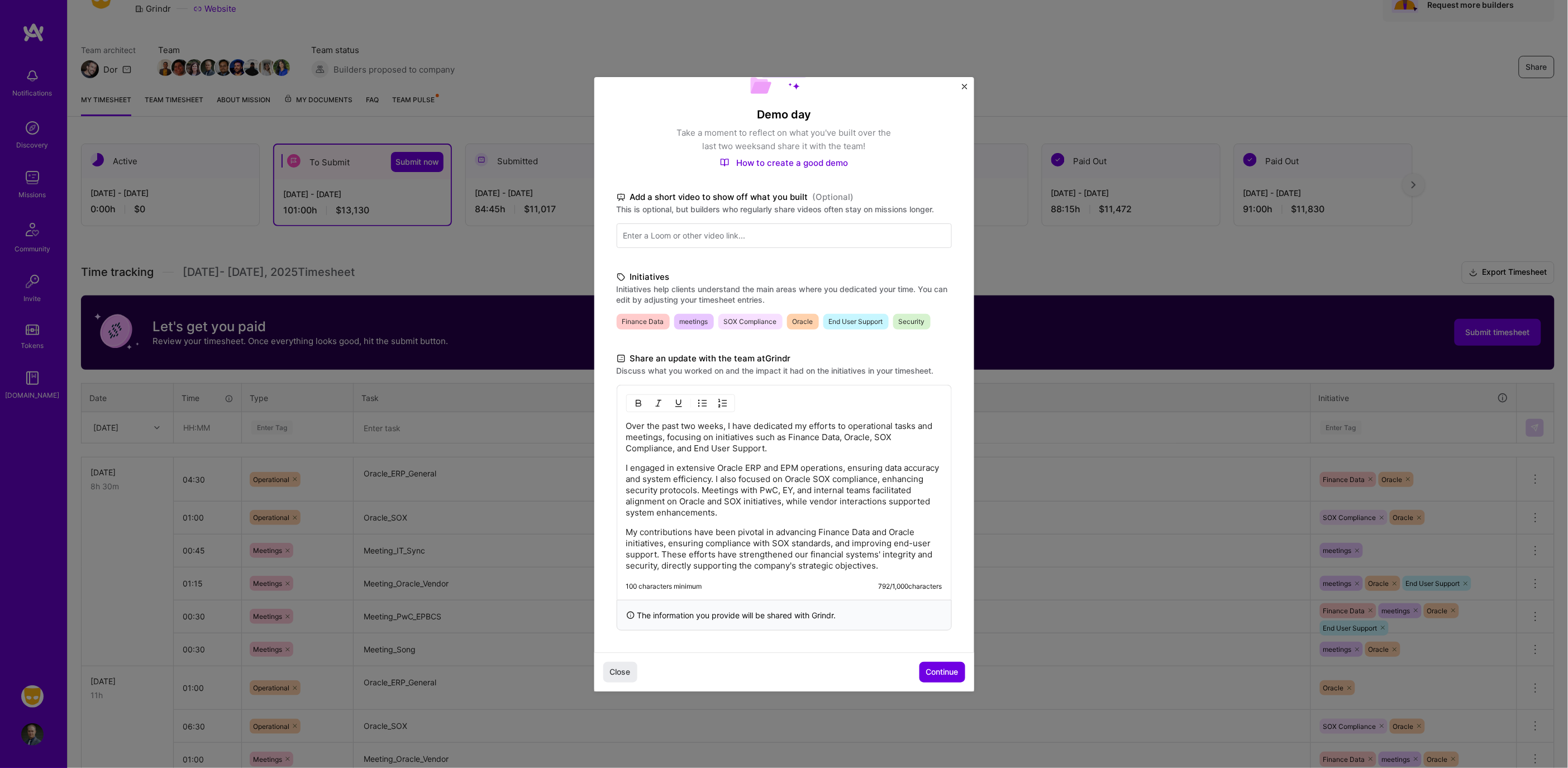
scroll to position [74, 0]
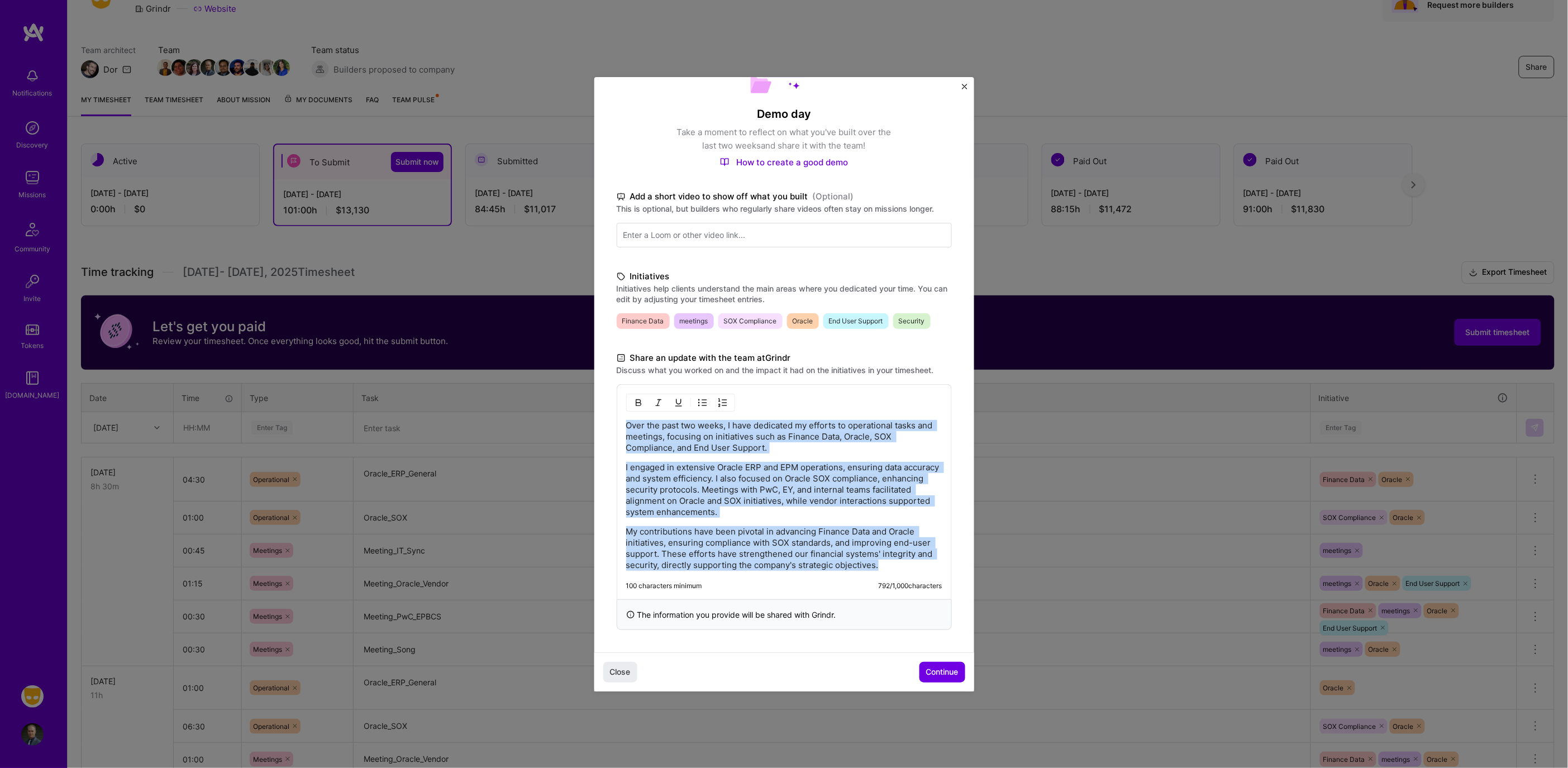
drag, startPoint x: 628, startPoint y: 424, endPoint x: 911, endPoint y: 572, distance: 319.4
click at [911, 572] on div "Over the past two weeks, I have dedicated my efforts to operational tasks and m…" at bounding box center [784, 491] width 335 height 215
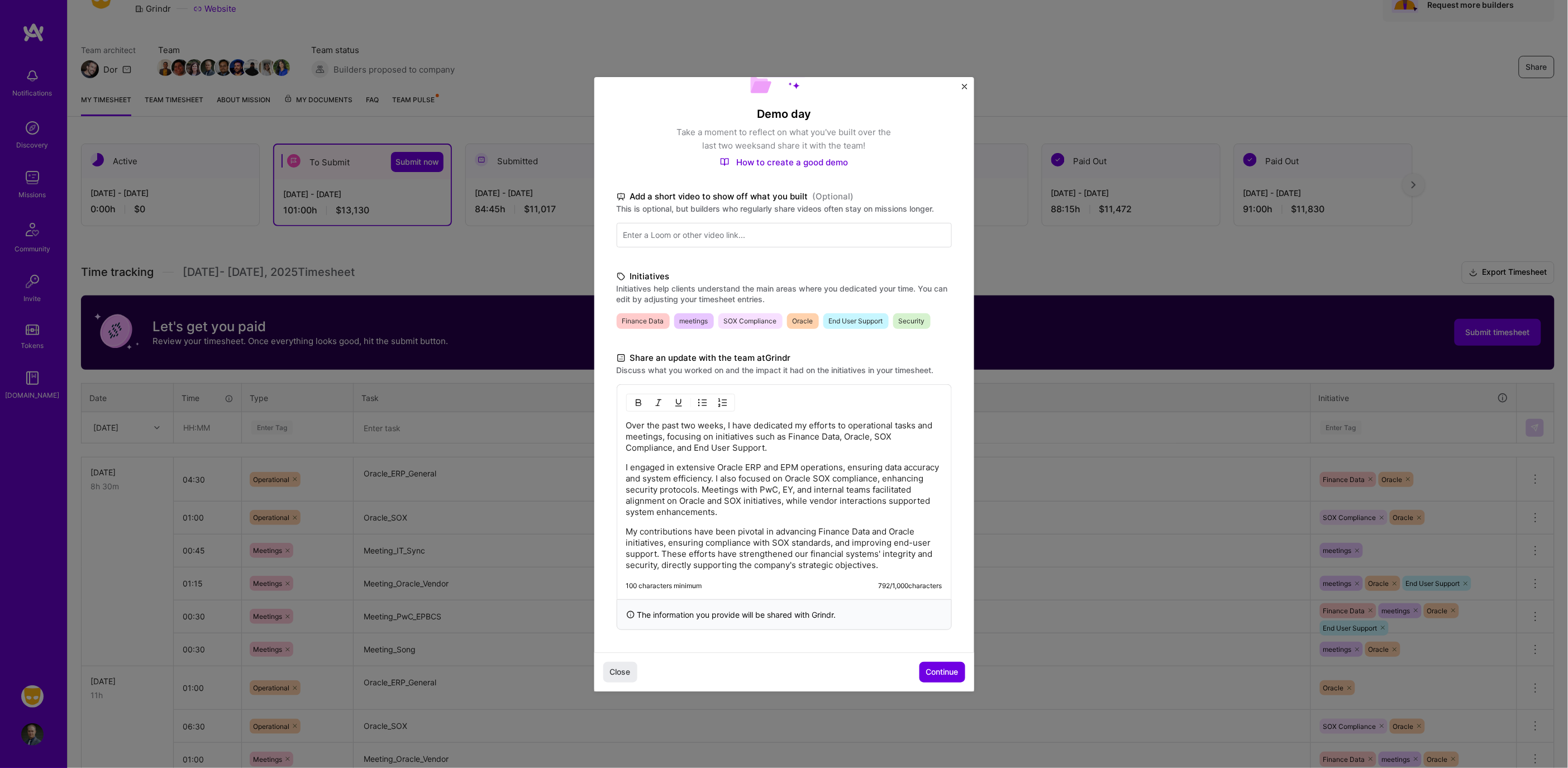
scroll to position [0, 0]
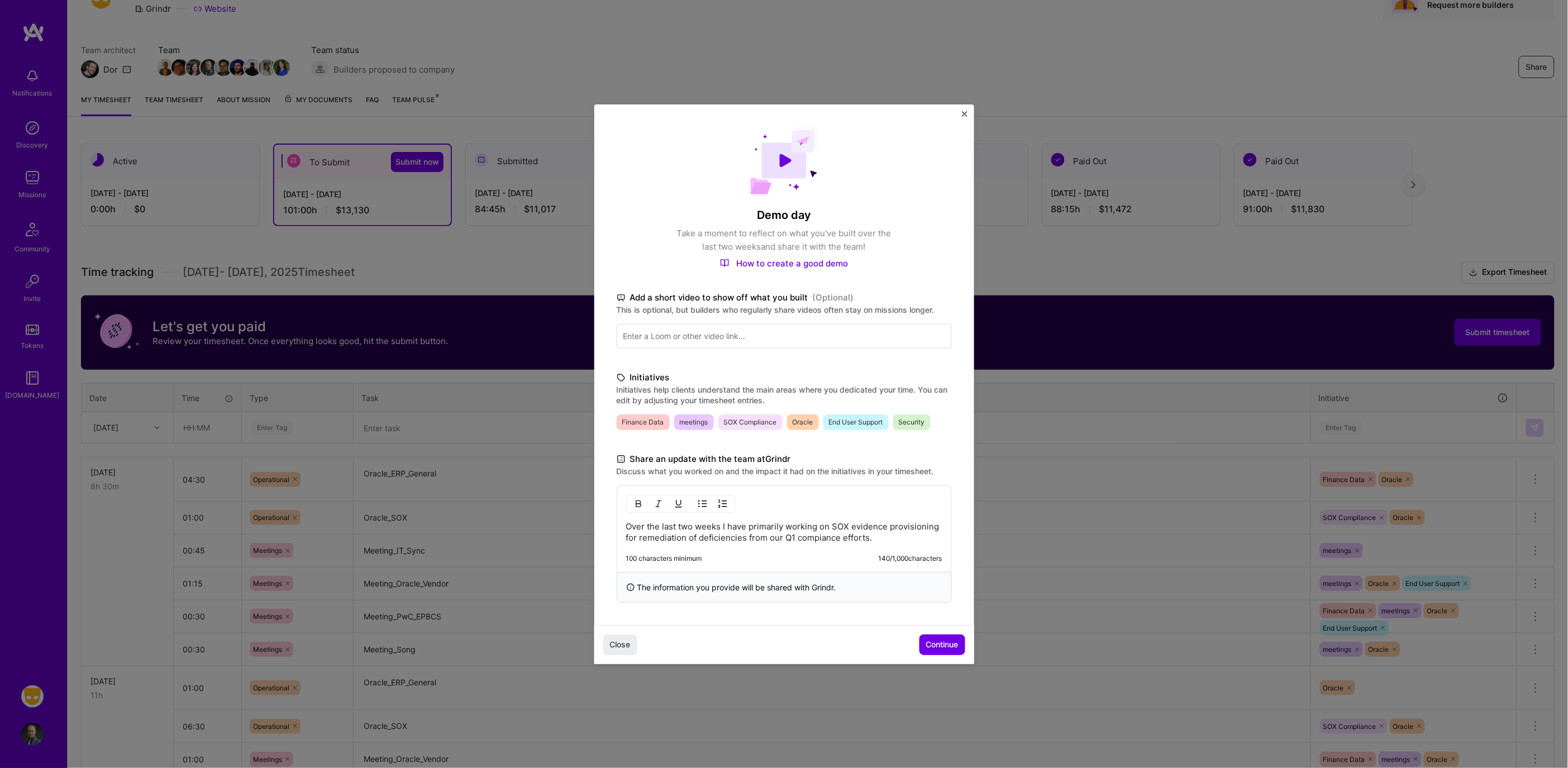
drag, startPoint x: 825, startPoint y: 545, endPoint x: 819, endPoint y: 538, distance: 9.2
click at [911, 544] on div "Over the last two weeks I have primarily working on SOX evidence provisioning f…" at bounding box center [784, 528] width 335 height 87
click at [913, 536] on p "Over the last two weeks I have primarily working on SOX evidence provisioning f…" at bounding box center [784, 532] width 316 height 22
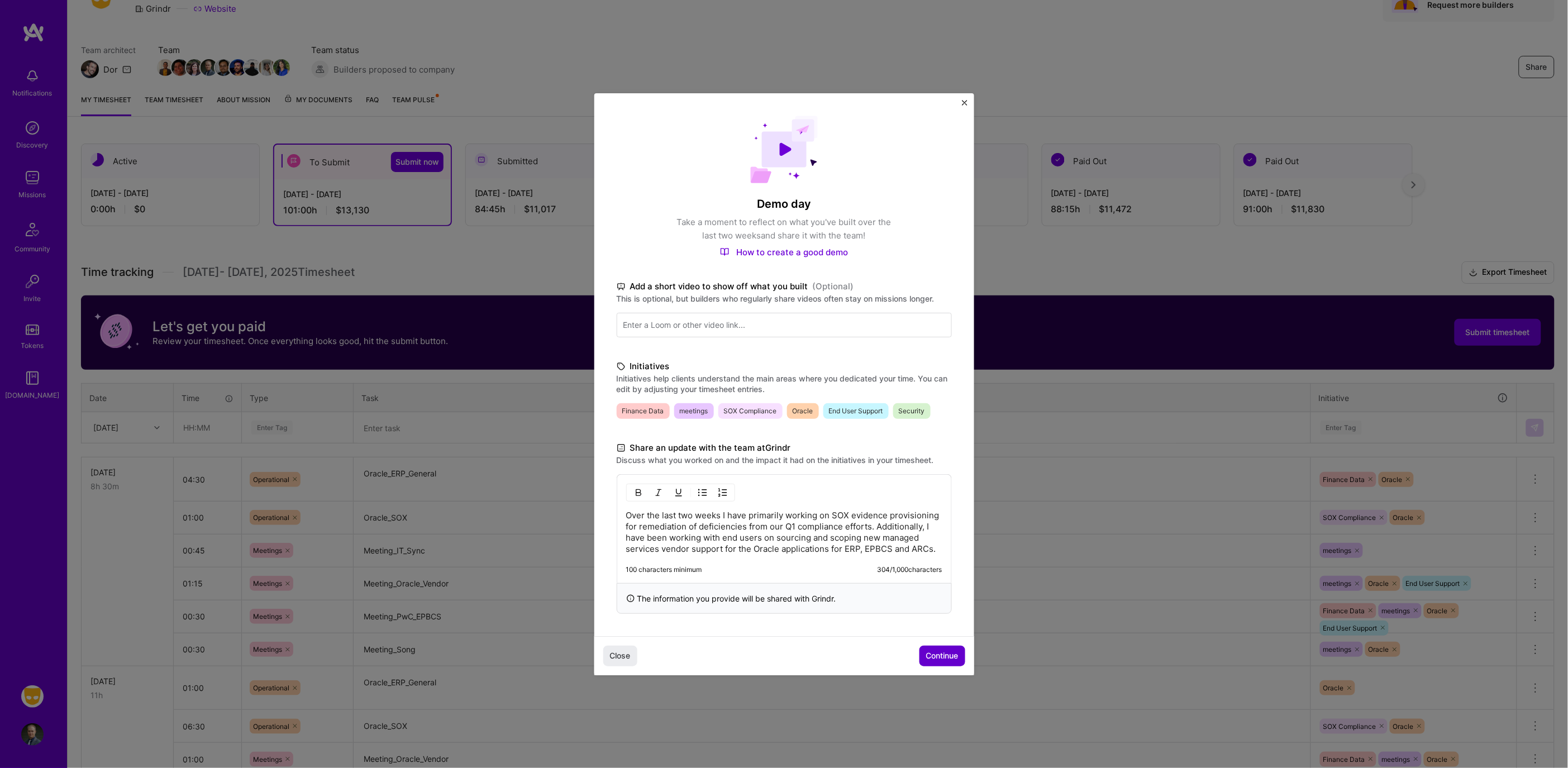
click at [930, 656] on span "Continue" at bounding box center [942, 655] width 33 height 11
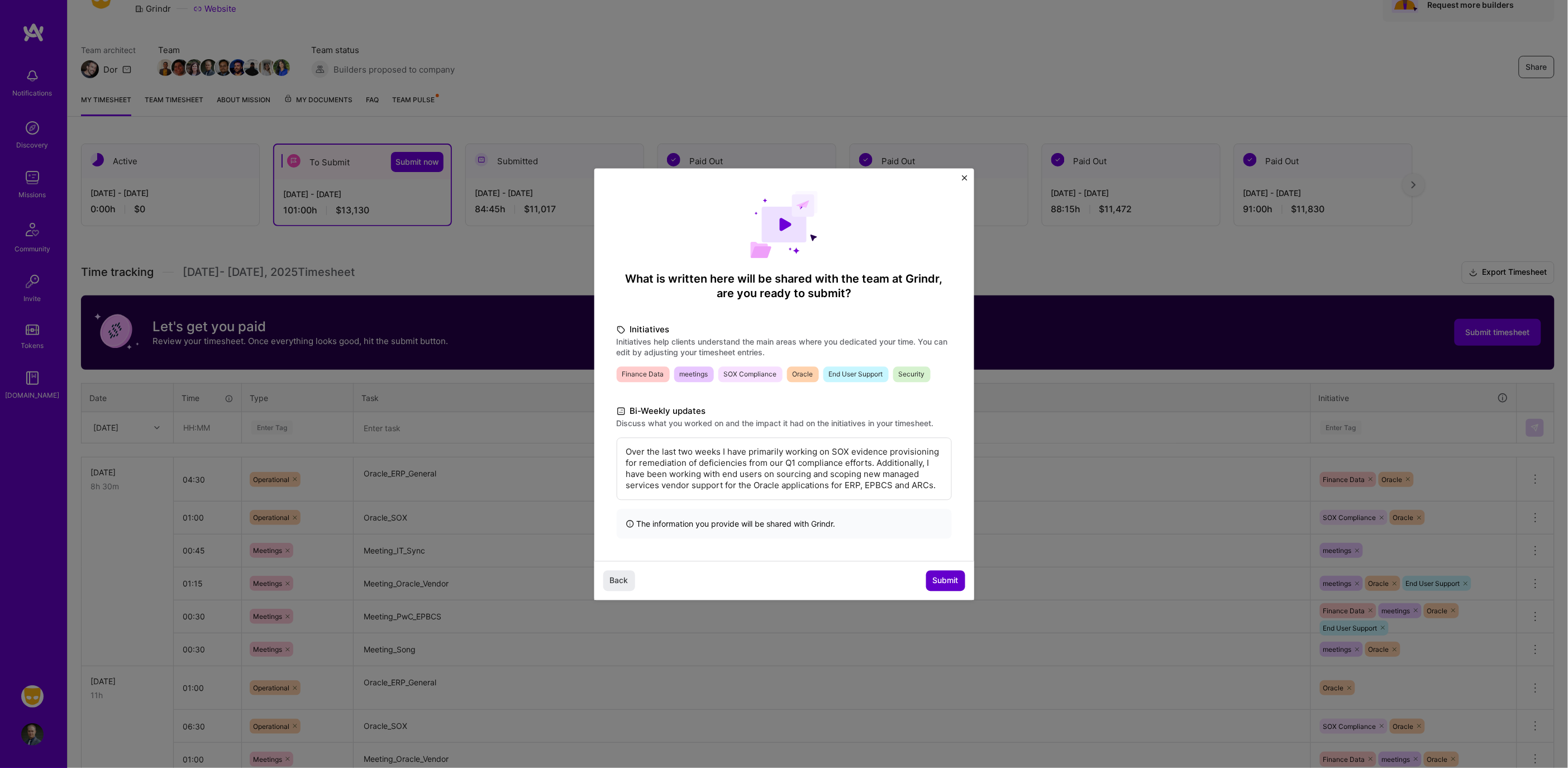
click at [947, 576] on span "Submit" at bounding box center [945, 580] width 26 height 11
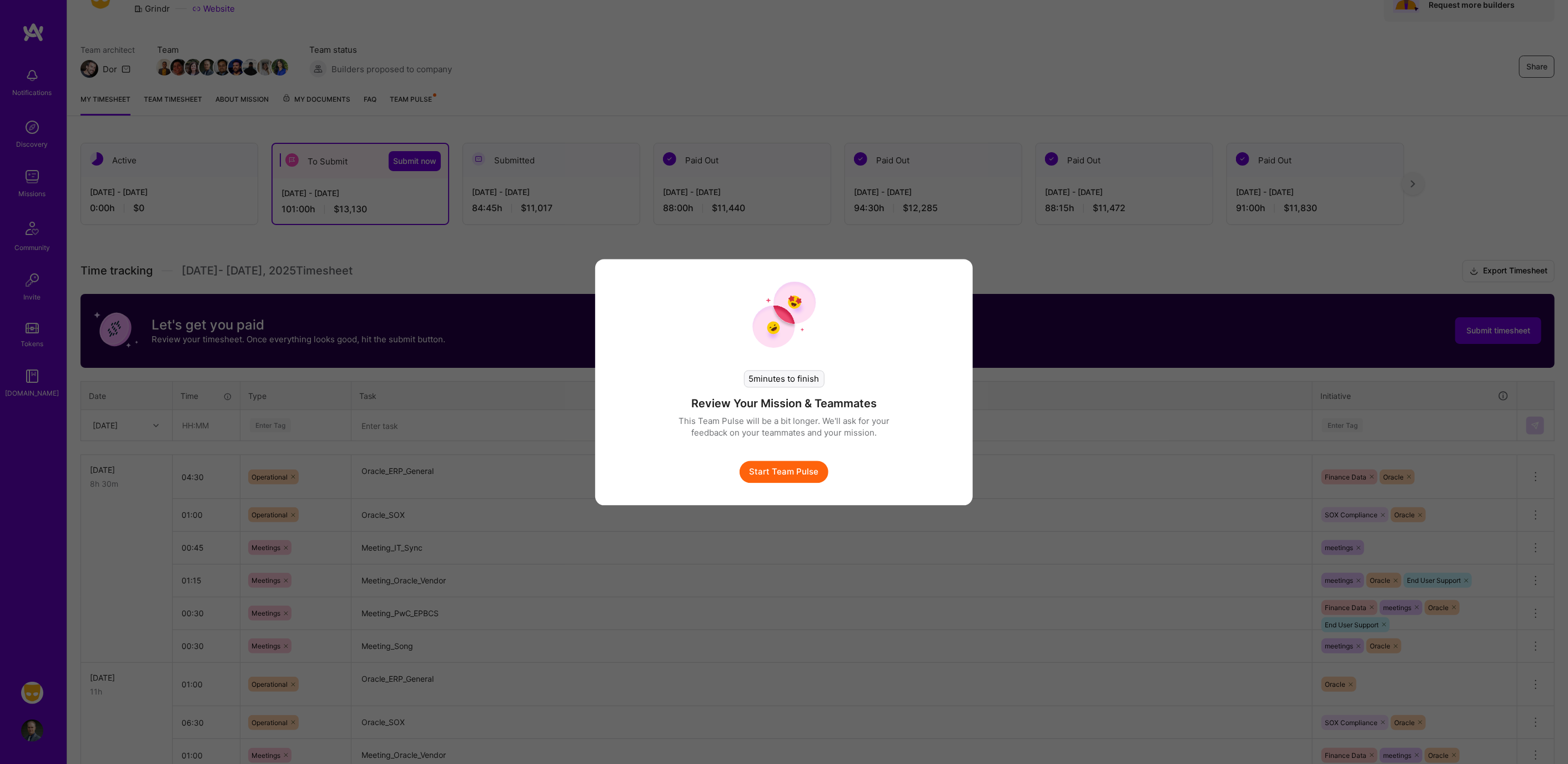
click at [802, 469] on button "Start Team Pulse" at bounding box center [784, 472] width 89 height 22
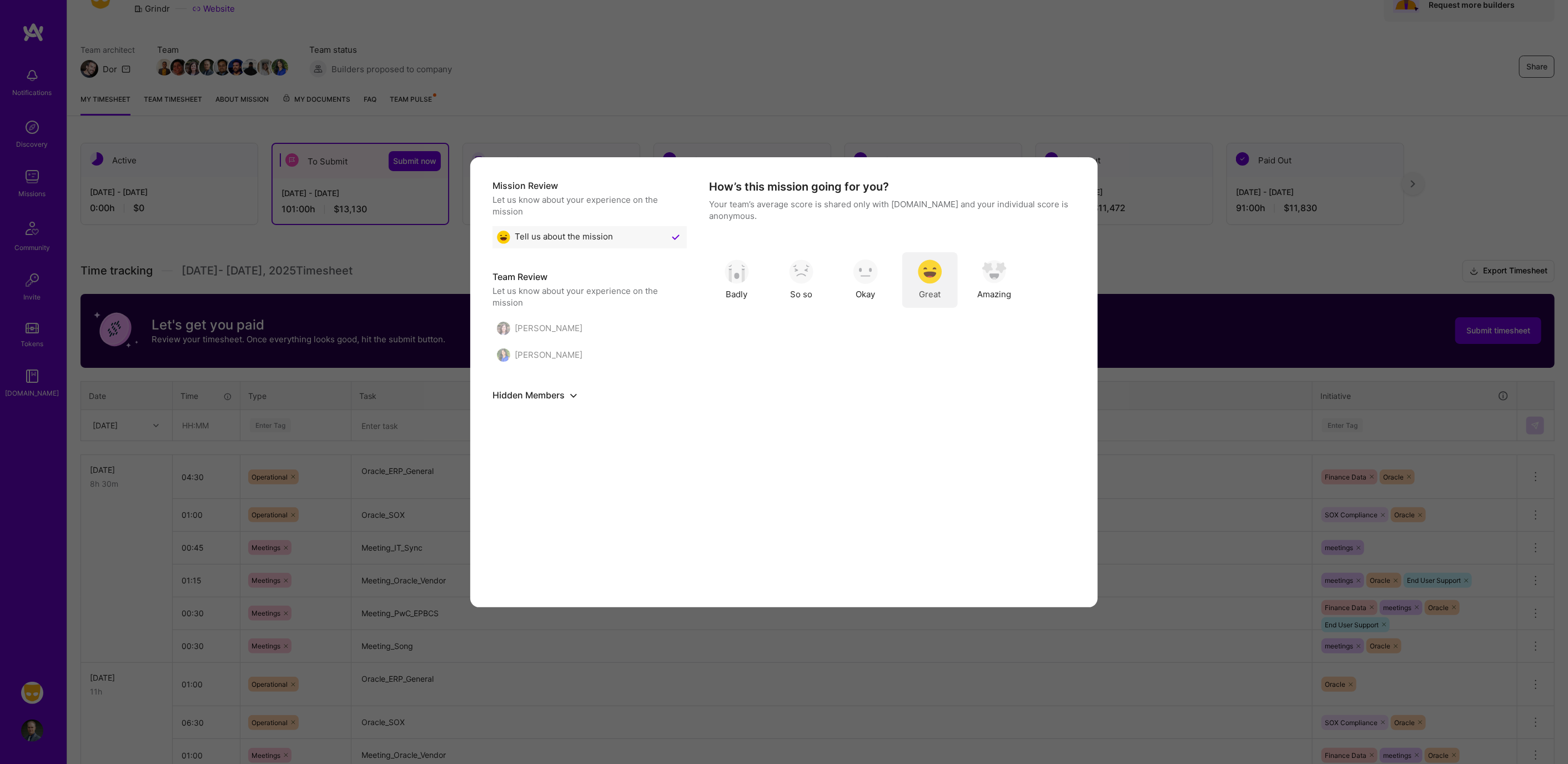
click at [931, 273] on img "modal" at bounding box center [929, 271] width 24 height 24
click at [959, 579] on button "Skip Question" at bounding box center [973, 573] width 78 height 22
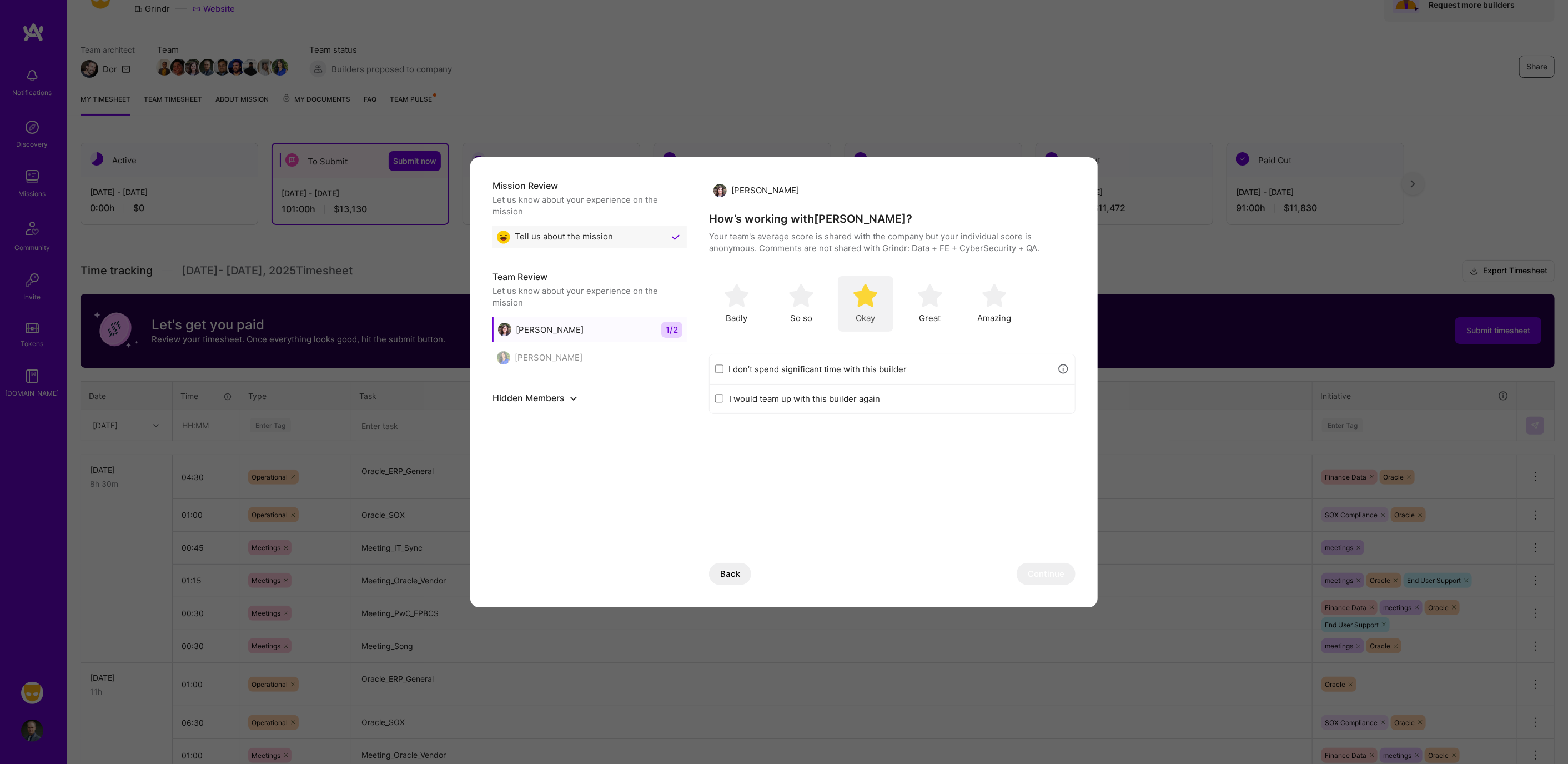
click at [876, 305] on img "modal" at bounding box center [865, 295] width 24 height 24
click at [1039, 574] on button "Continue" at bounding box center [1046, 573] width 59 height 22
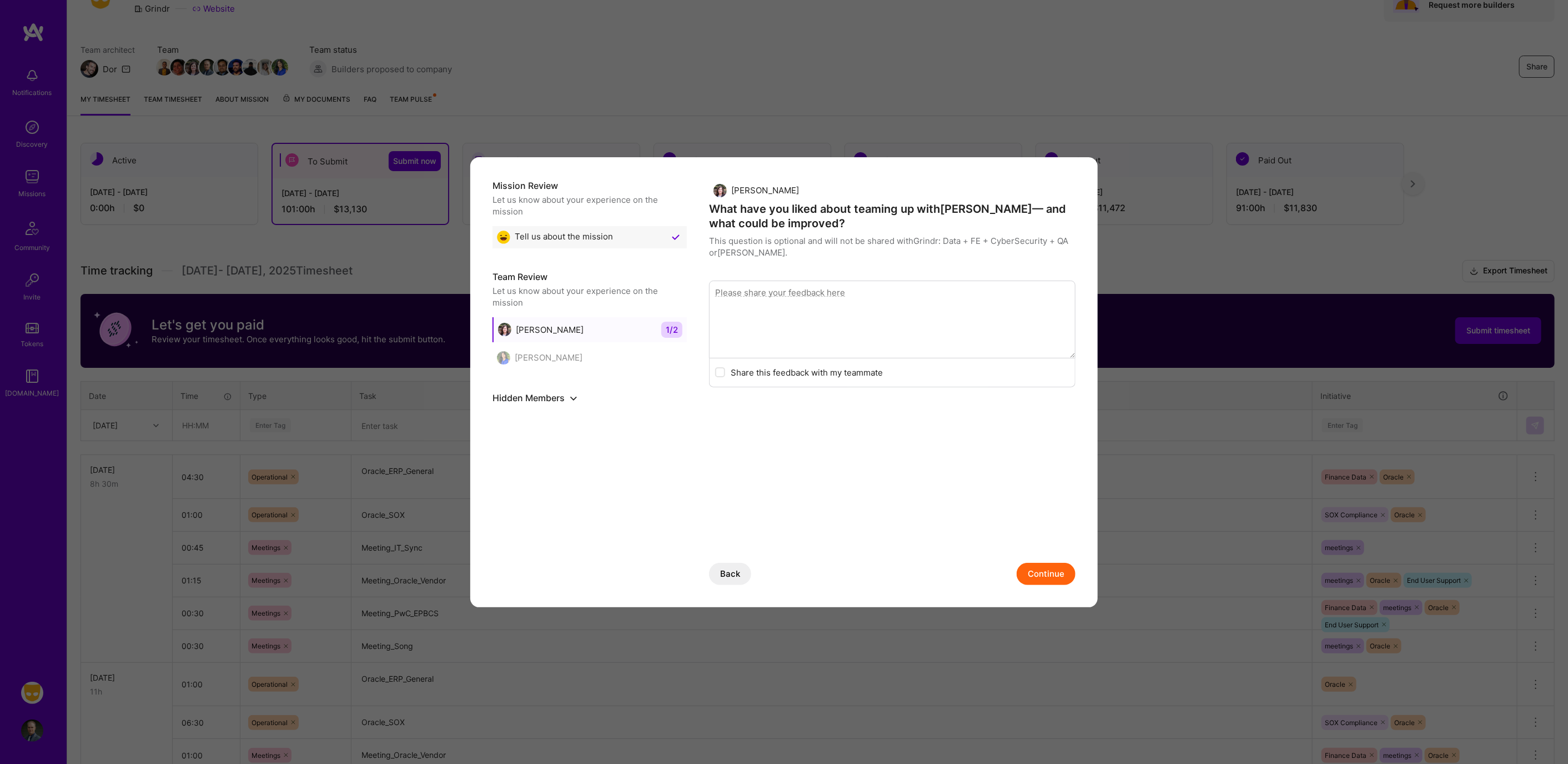
click at [865, 333] on textarea "modal" at bounding box center [893, 319] width 366 height 78
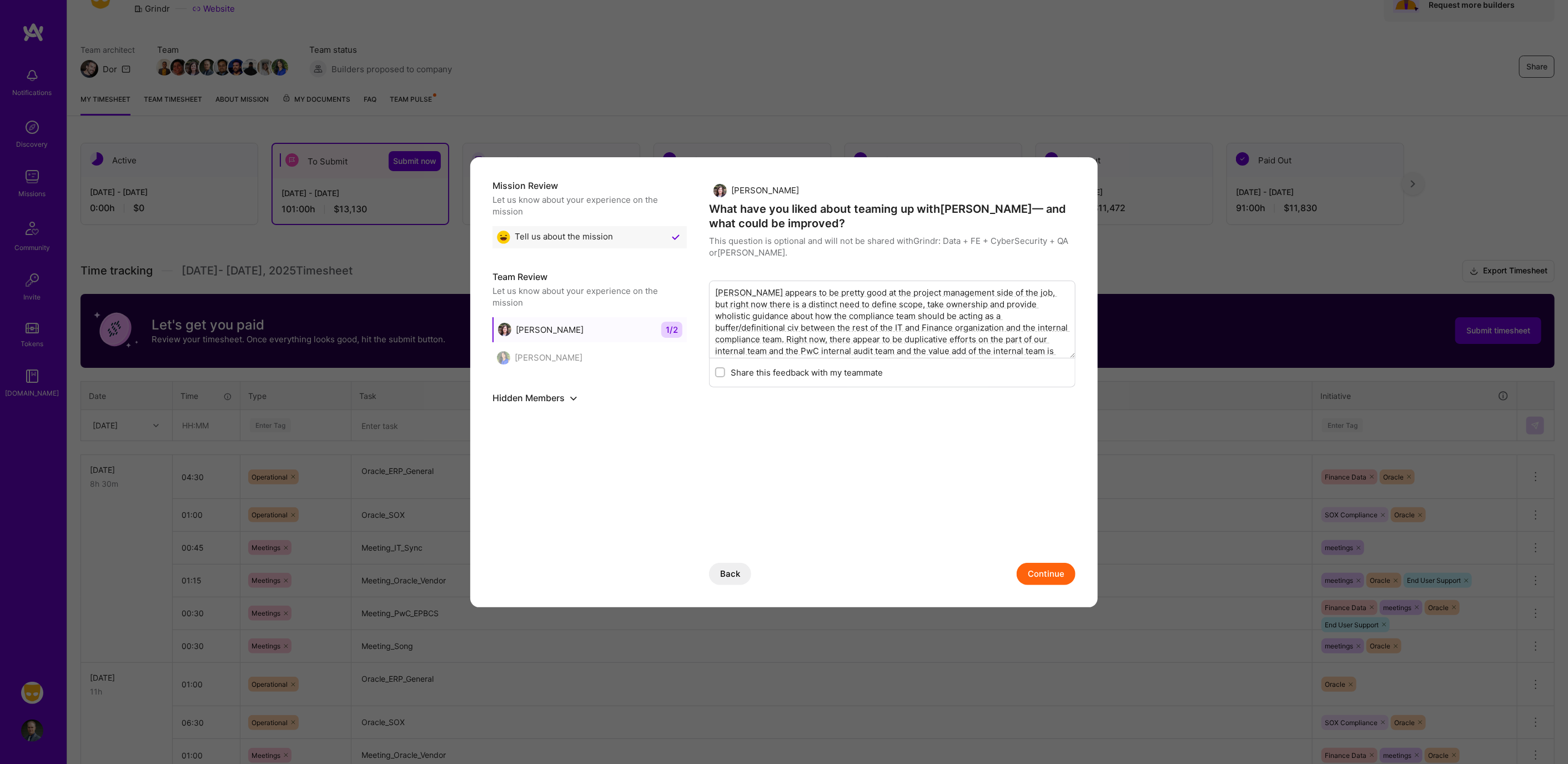
type textarea "[PERSON_NAME] appears to be pretty good at the project management side of the j…"
click at [1057, 569] on button "Continue" at bounding box center [1046, 573] width 59 height 22
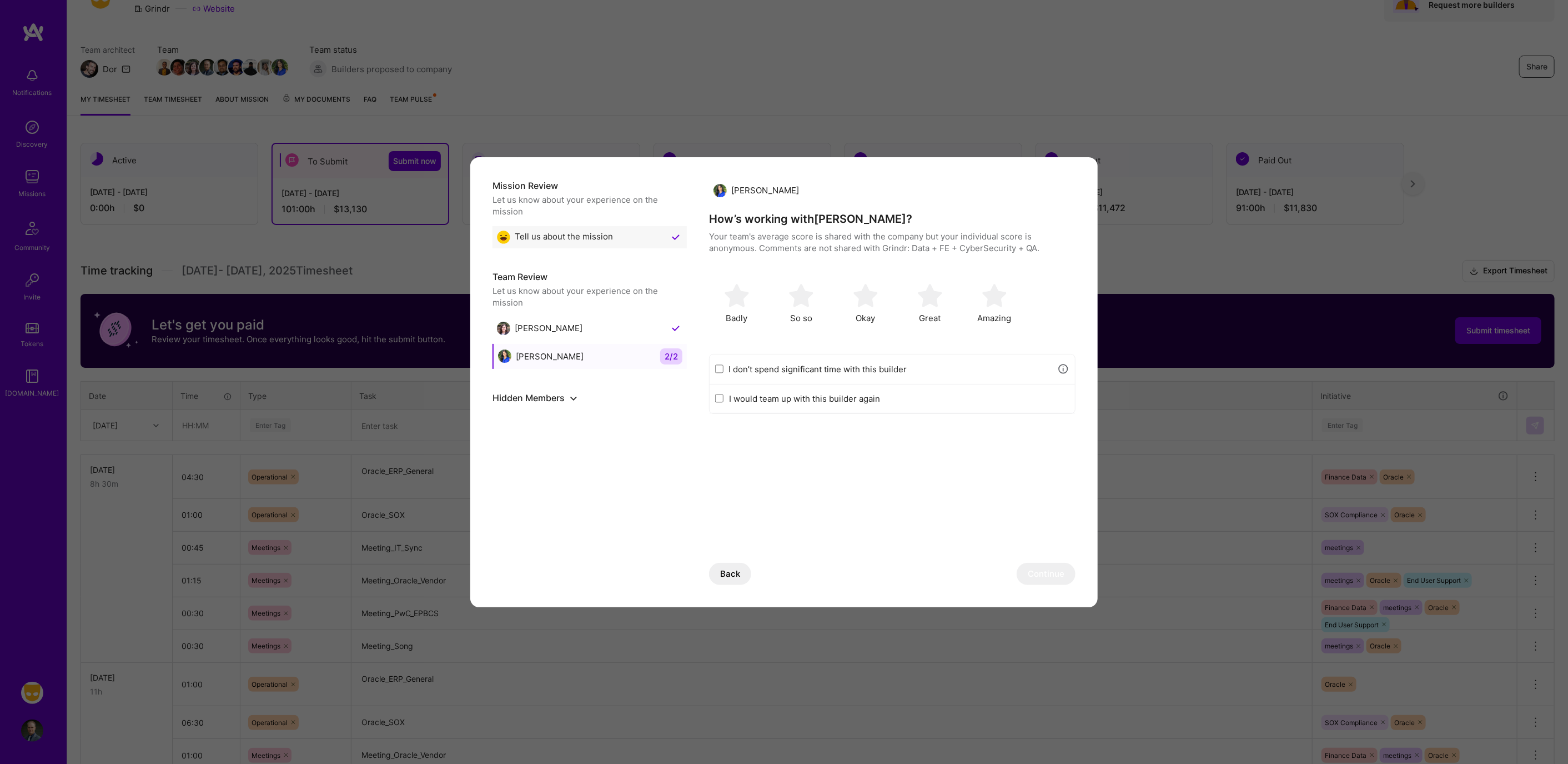
click at [720, 369] on input "I don’t spend significant time with this builder" at bounding box center [719, 369] width 8 height 9
checkbox input "true"
click at [1042, 573] on button "Continue" at bounding box center [1046, 573] width 59 height 22
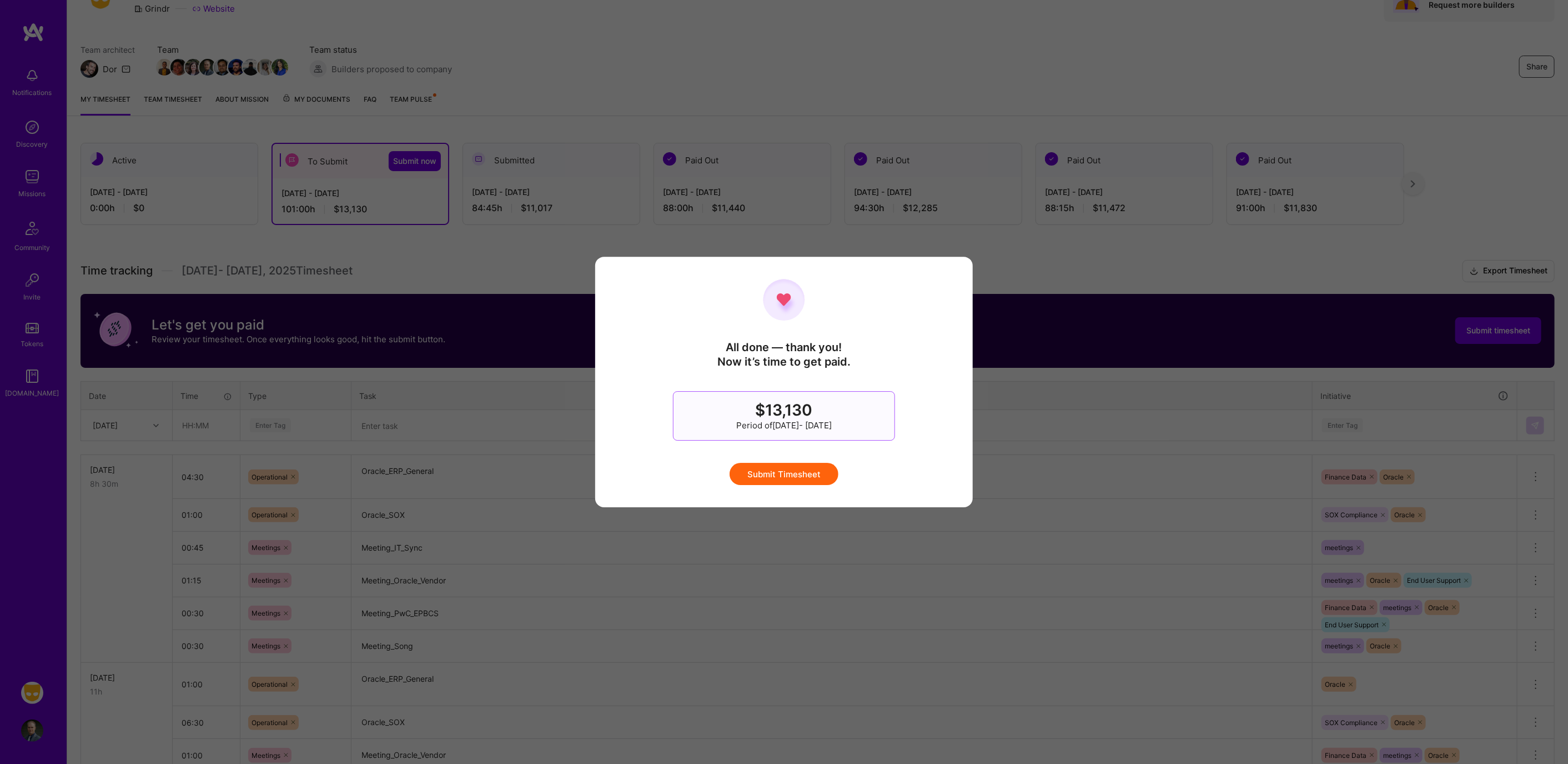
click at [793, 476] on button "Submit Timesheet" at bounding box center [784, 474] width 109 height 22
